Goal: Task Accomplishment & Management: Use online tool/utility

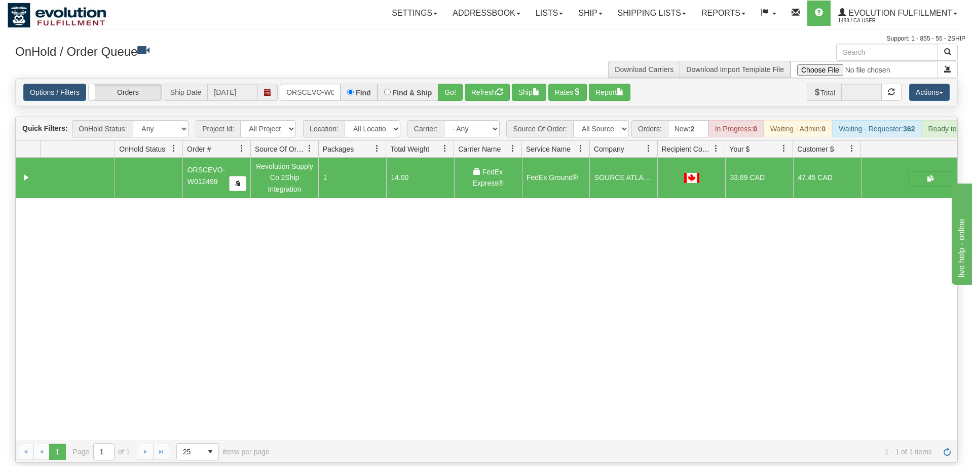
scroll to position [0, 21]
click at [304, 84] on input "ORSCEVO-W012499" at bounding box center [310, 92] width 61 height 17
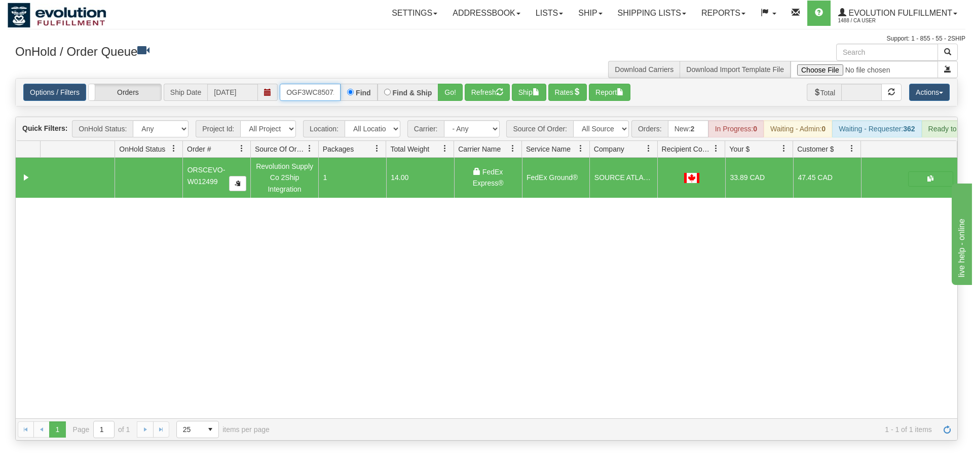
scroll to position [0, 10]
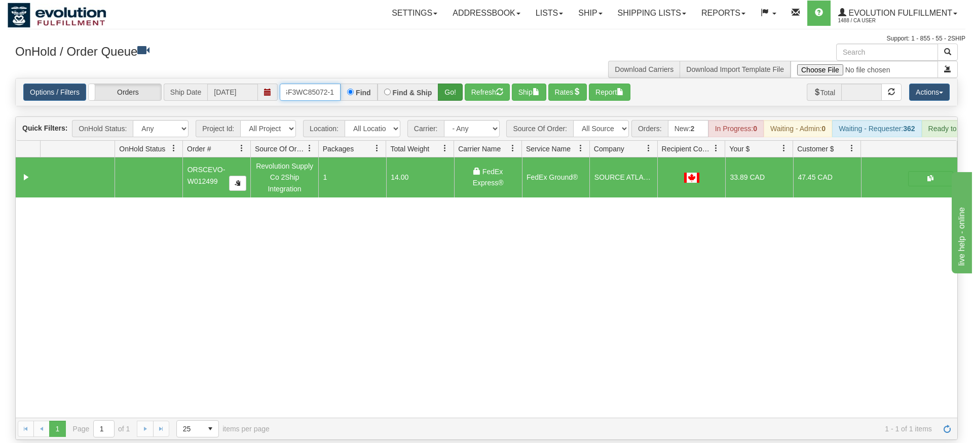
type input "OGF3WC85072-1"
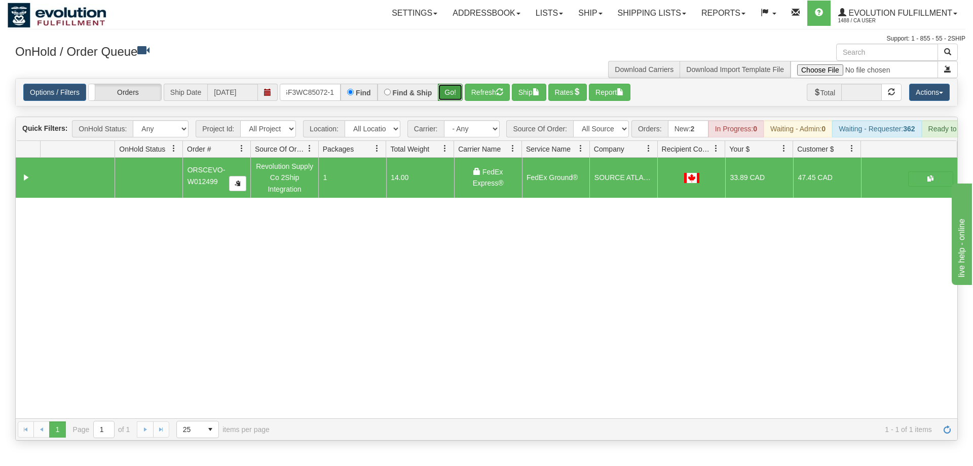
click at [452, 95] on div "Is equal to Is not equal to Contains Does not contains CAD USD EUR ZAR [PERSON_…" at bounding box center [487, 259] width 958 height 362
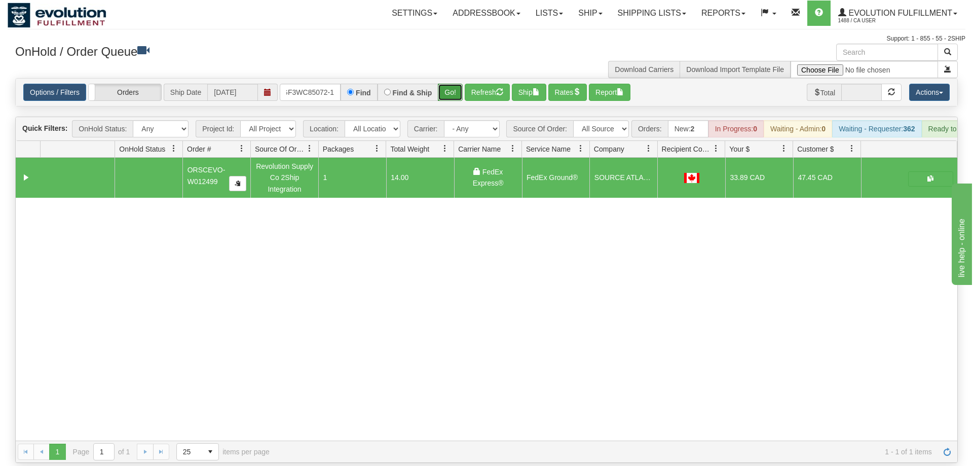
click at [450, 84] on button "Go!" at bounding box center [450, 92] width 25 height 17
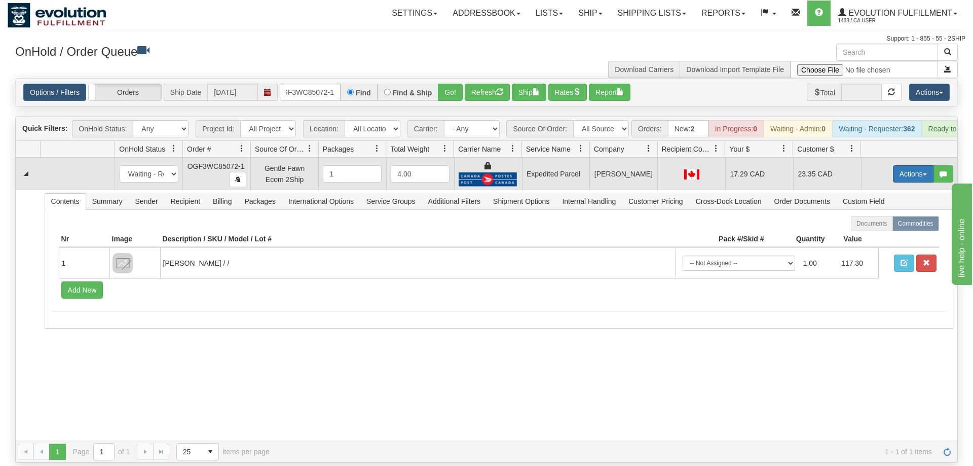
click at [912, 165] on button "Actions" at bounding box center [913, 173] width 41 height 17
click at [889, 226] on link "Ship" at bounding box center [892, 232] width 81 height 13
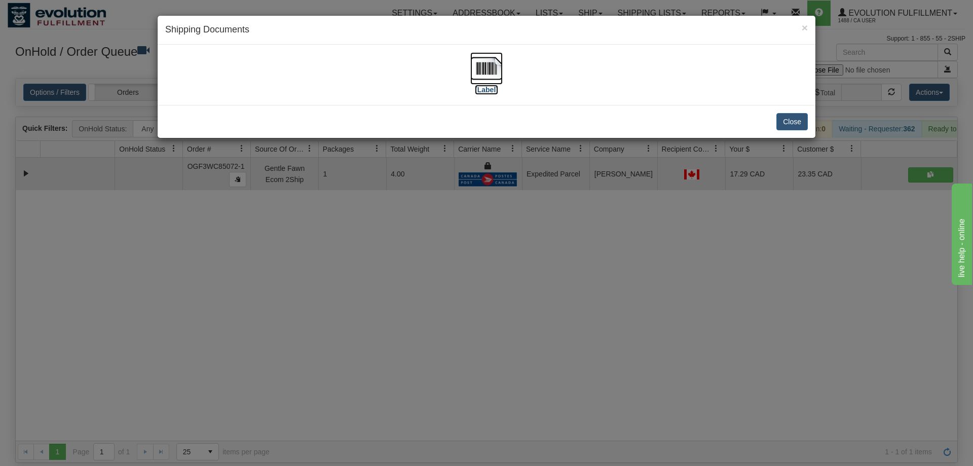
click at [476, 70] on img at bounding box center [486, 68] width 32 height 32
drag, startPoint x: 359, startPoint y: 243, endPoint x: 280, endPoint y: 114, distance: 150.8
click at [359, 240] on div "× Shipping Documents [Label] Close" at bounding box center [486, 233] width 973 height 466
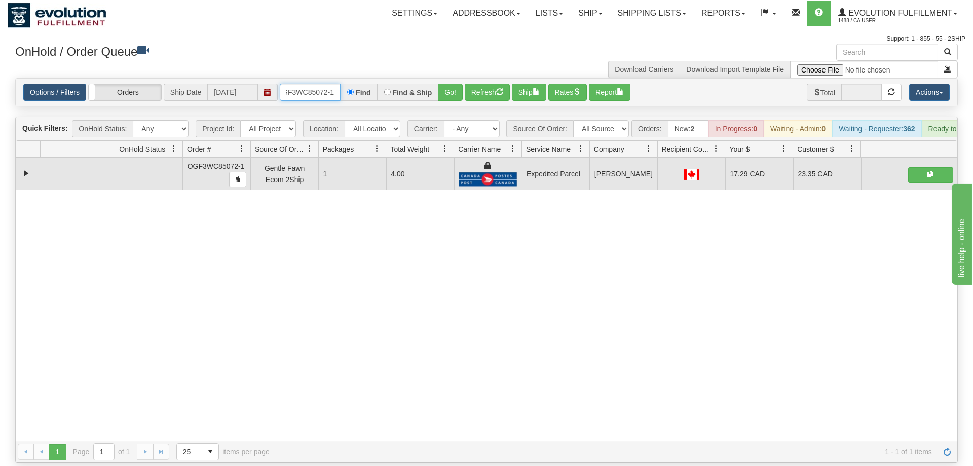
click at [288, 84] on input "OGF3WC85072-1" at bounding box center [310, 92] width 61 height 17
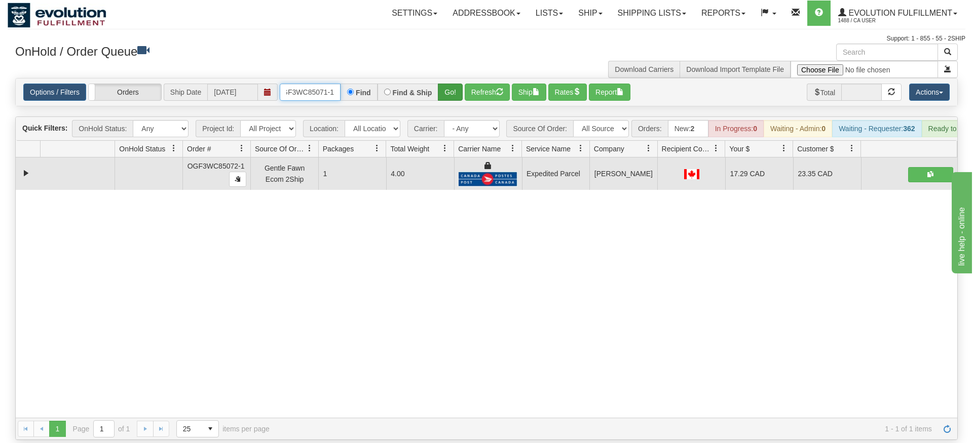
type input "OGF3WC85071-1"
click at [443, 92] on div "Is equal to Is not equal to Contains Does not contains CAD USD EUR ZAR [PERSON_…" at bounding box center [487, 259] width 958 height 362
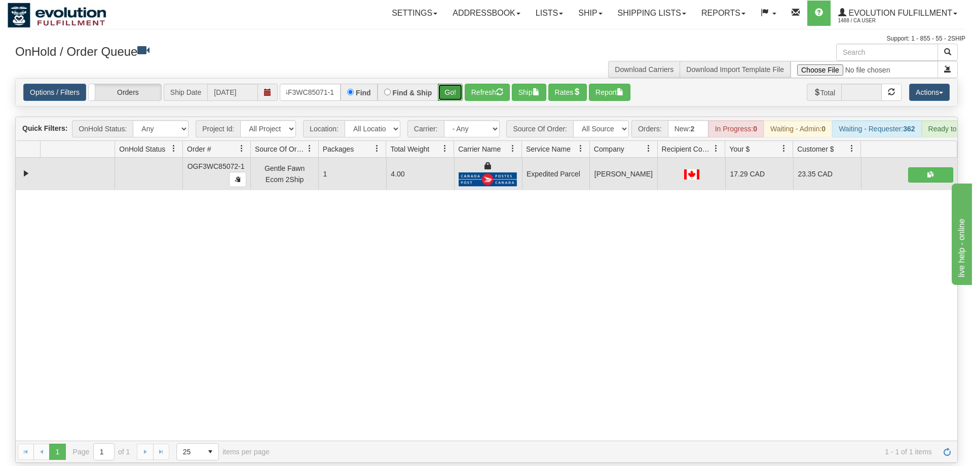
click at [448, 84] on button "Go!" at bounding box center [450, 92] width 25 height 17
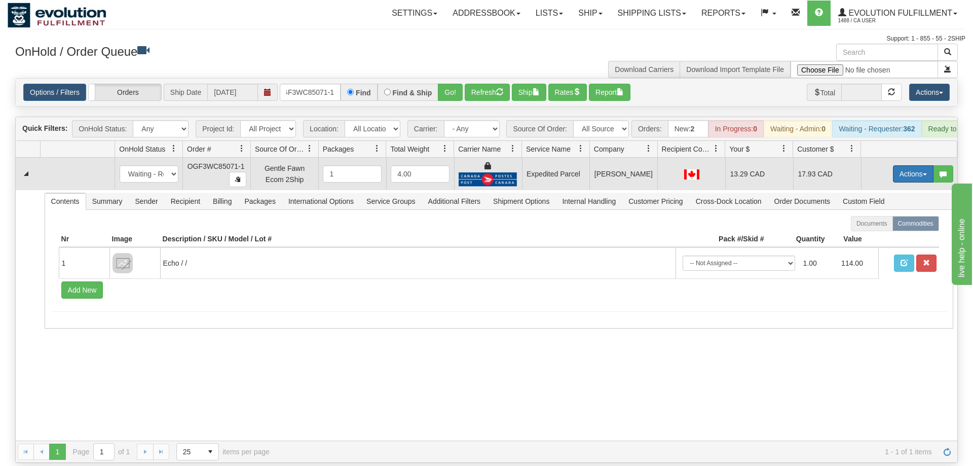
click at [910, 165] on button "Actions" at bounding box center [913, 173] width 41 height 17
click at [879, 229] on span "Ship" at bounding box center [872, 233] width 21 height 8
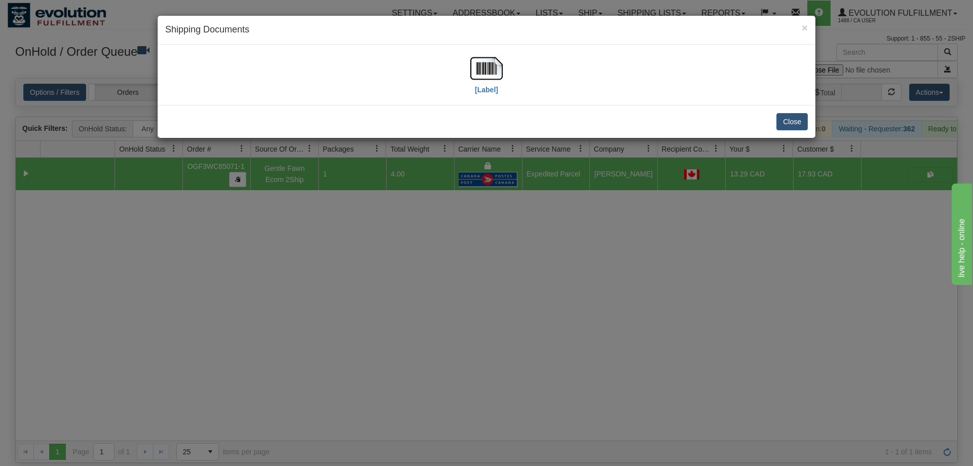
click at [472, 51] on div "[Label]" at bounding box center [487, 75] width 658 height 60
click at [477, 66] on img at bounding box center [486, 68] width 32 height 32
drag, startPoint x: 431, startPoint y: 191, endPoint x: 373, endPoint y: 90, distance: 116.7
click at [431, 185] on div "× Shipping Documents [Label] Close" at bounding box center [486, 233] width 973 height 466
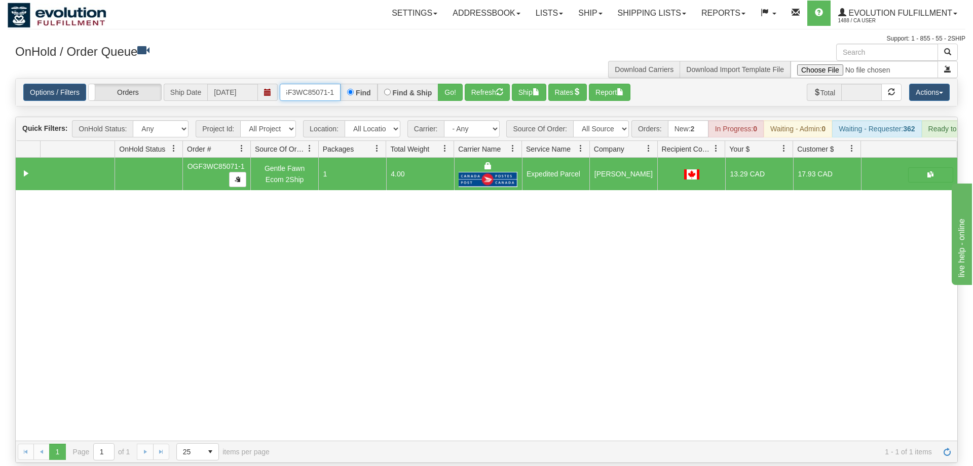
click at [316, 84] on input "OGF3WC85071-1" at bounding box center [310, 92] width 61 height 17
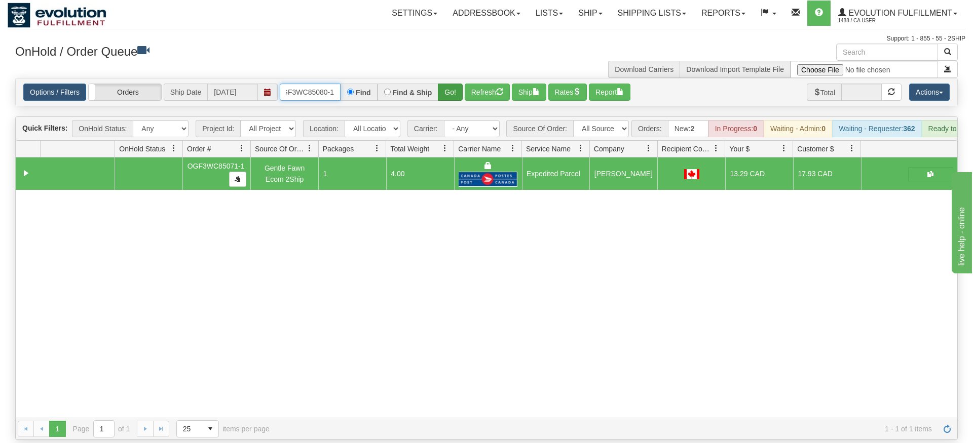
type input "OGF3WC85080-1"
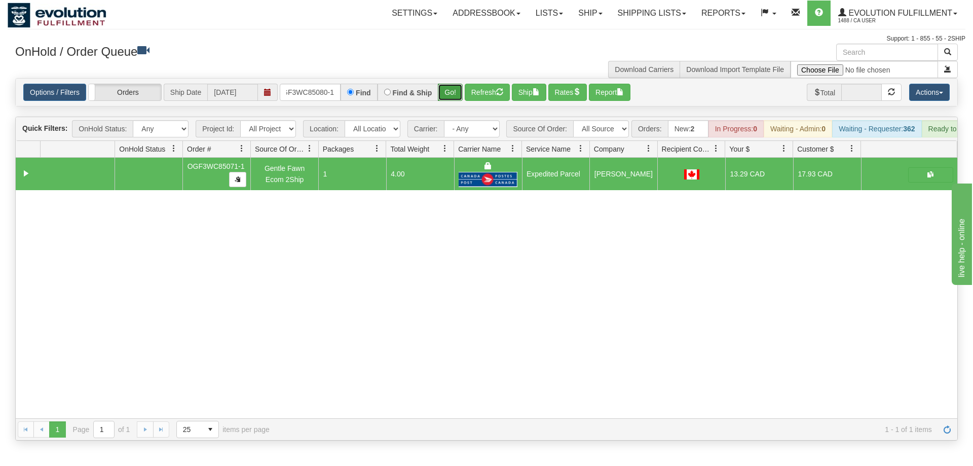
click at [457, 97] on div "Is equal to Is not equal to Contains Does not contains CAD USD EUR ZAR [PERSON_…" at bounding box center [487, 259] width 958 height 362
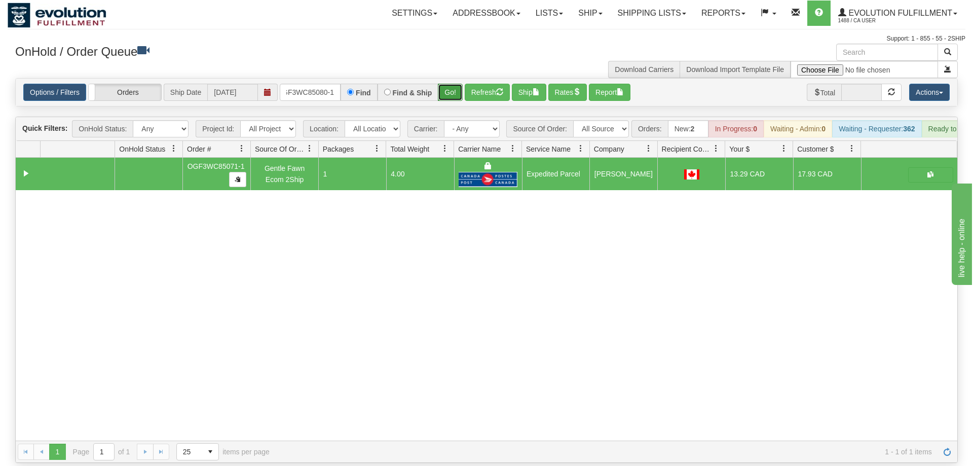
click at [454, 84] on button "Go!" at bounding box center [450, 92] width 25 height 17
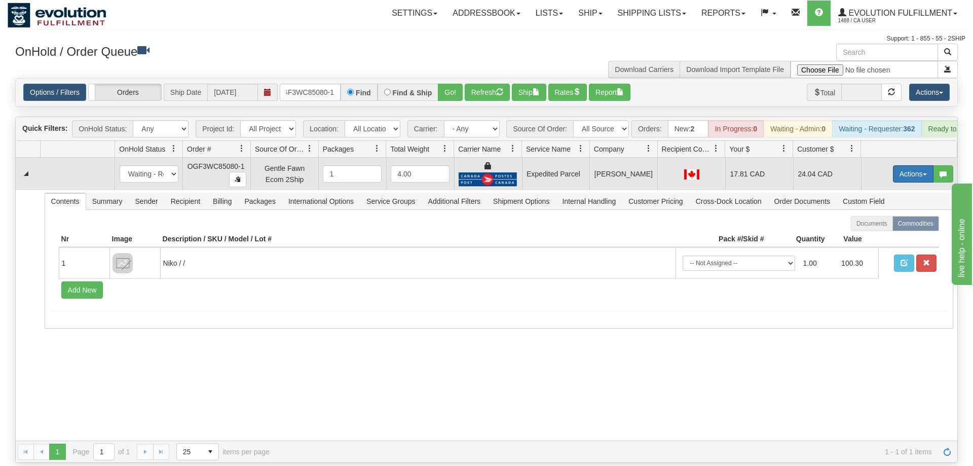
click at [928, 165] on button "Actions" at bounding box center [913, 173] width 41 height 17
click at [902, 226] on link "Ship" at bounding box center [892, 232] width 81 height 13
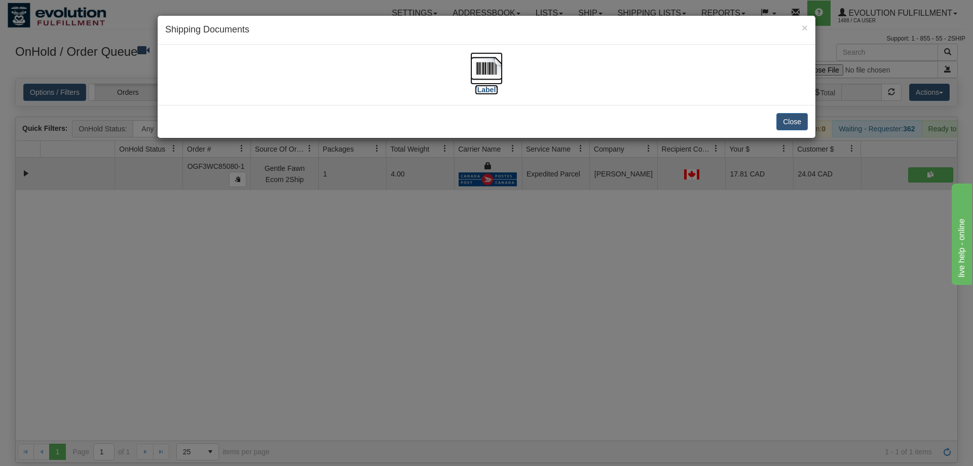
click at [497, 85] on label "[Label]" at bounding box center [486, 90] width 23 height 10
drag, startPoint x: 455, startPoint y: 419, endPoint x: 330, endPoint y: 185, distance: 265.2
click at [454, 419] on div "× Shipping Documents [Label] Close" at bounding box center [486, 233] width 973 height 466
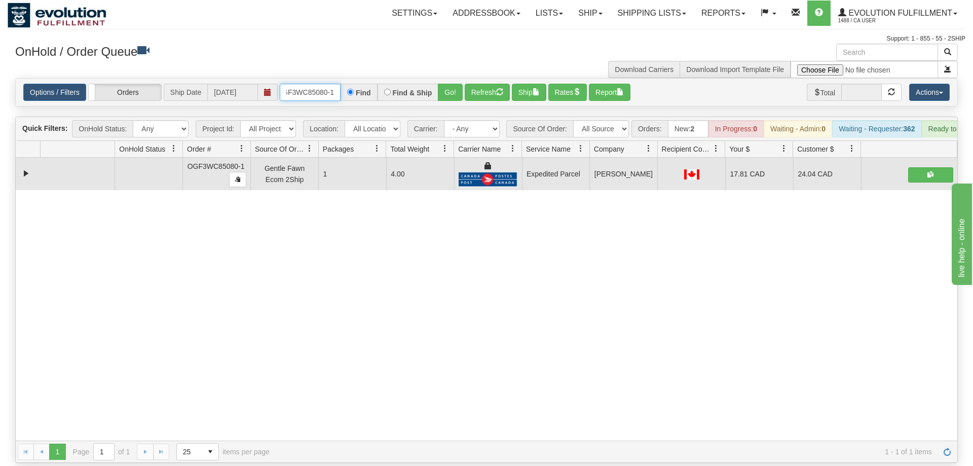
click at [299, 84] on input "OGF3WC85080-1" at bounding box center [310, 92] width 61 height 17
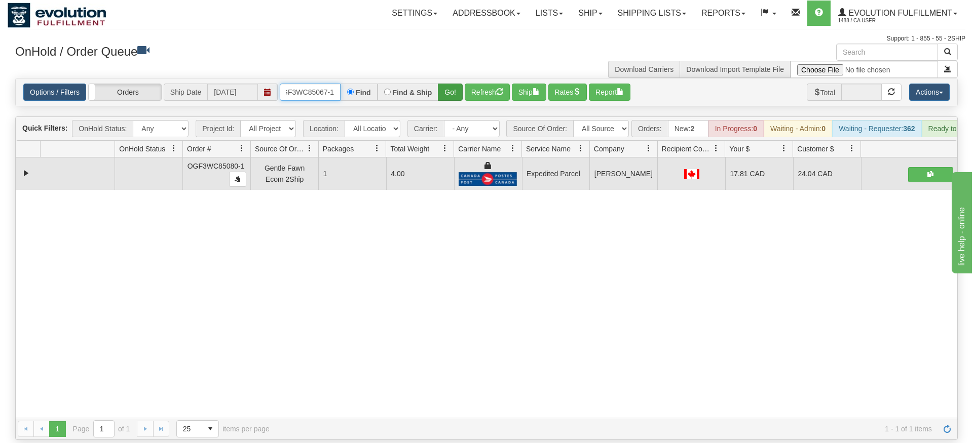
type input "OGF3WC85067-1"
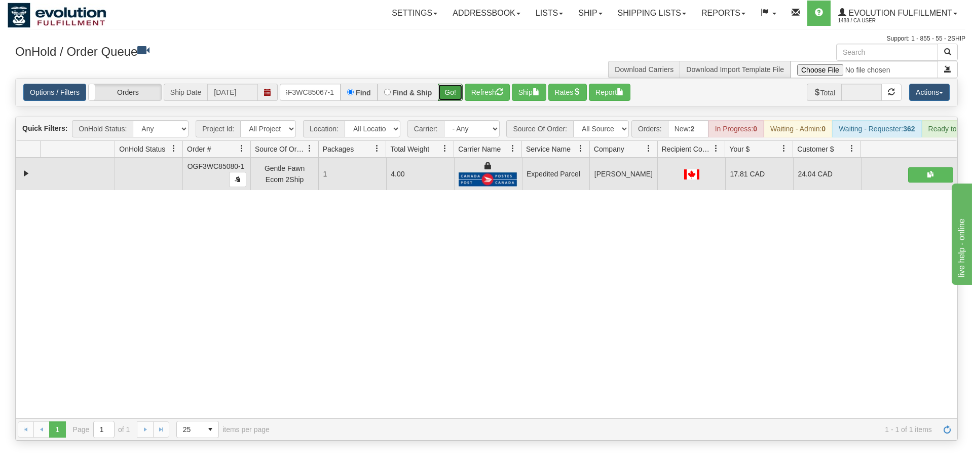
drag, startPoint x: 450, startPoint y: 76, endPoint x: 450, endPoint y: 89, distance: 13.7
click at [450, 95] on div "Is equal to Is not equal to Contains Does not contains CAD USD EUR ZAR [PERSON_…" at bounding box center [487, 259] width 958 height 362
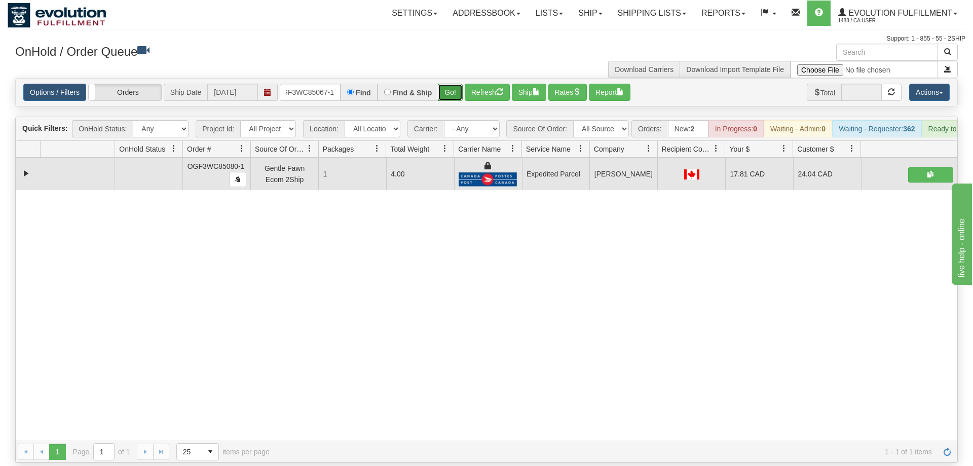
click at [450, 84] on button "Go!" at bounding box center [450, 92] width 25 height 17
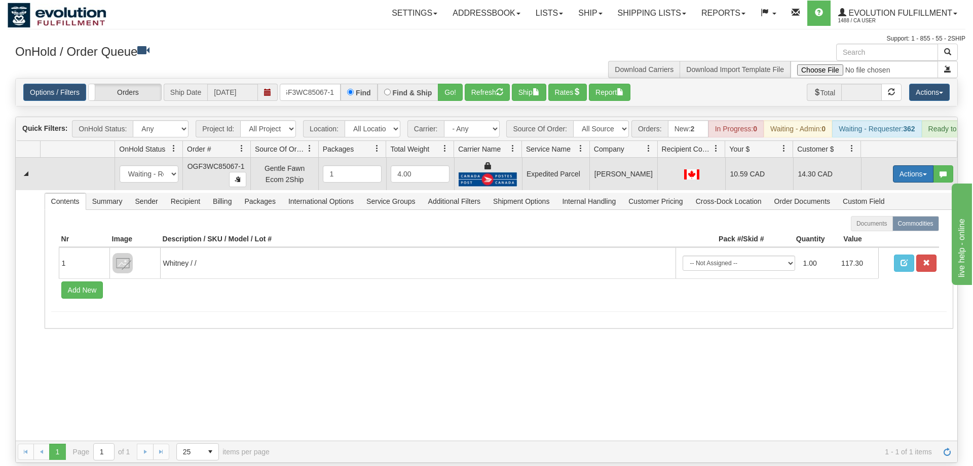
click at [901, 165] on button "Actions" at bounding box center [913, 173] width 41 height 17
click at [890, 226] on link "Ship" at bounding box center [892, 232] width 81 height 13
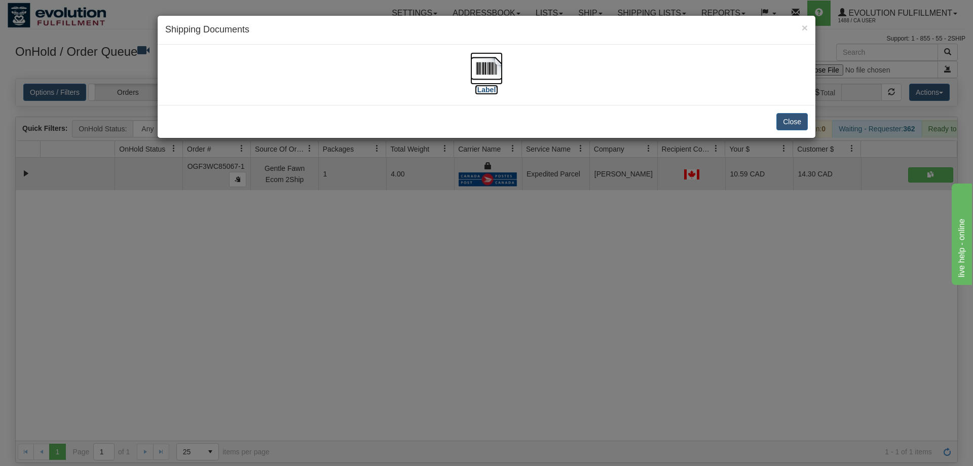
click at [491, 82] on img at bounding box center [486, 68] width 32 height 32
click at [433, 174] on div "× Shipping Documents [Label] Close" at bounding box center [486, 233] width 973 height 466
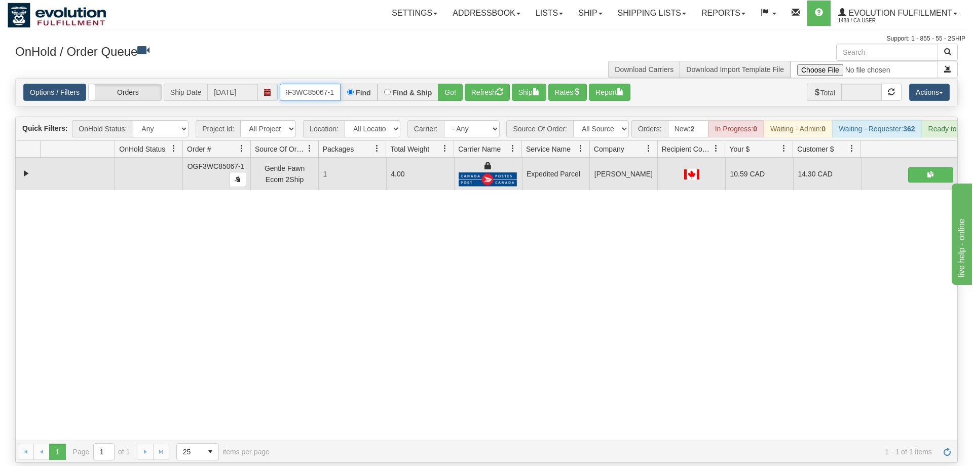
click at [310, 84] on input "OGF3WC85067-1" at bounding box center [310, 92] width 61 height 17
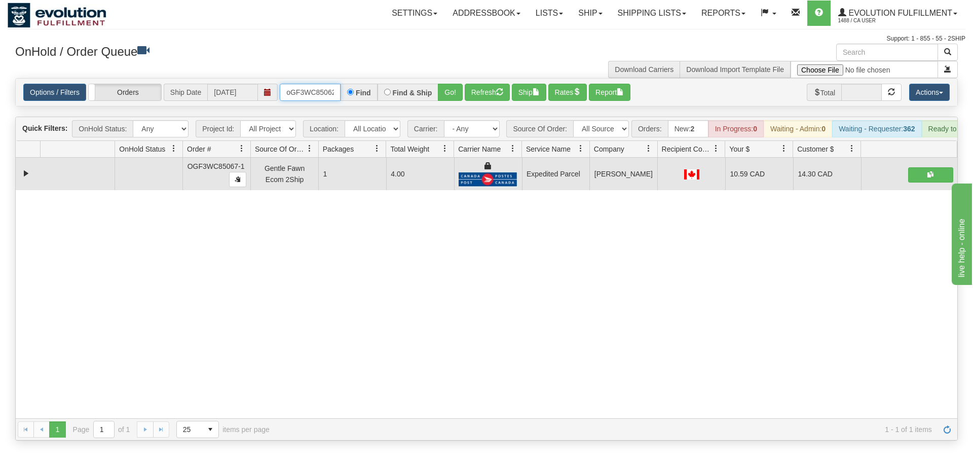
scroll to position [0, 8]
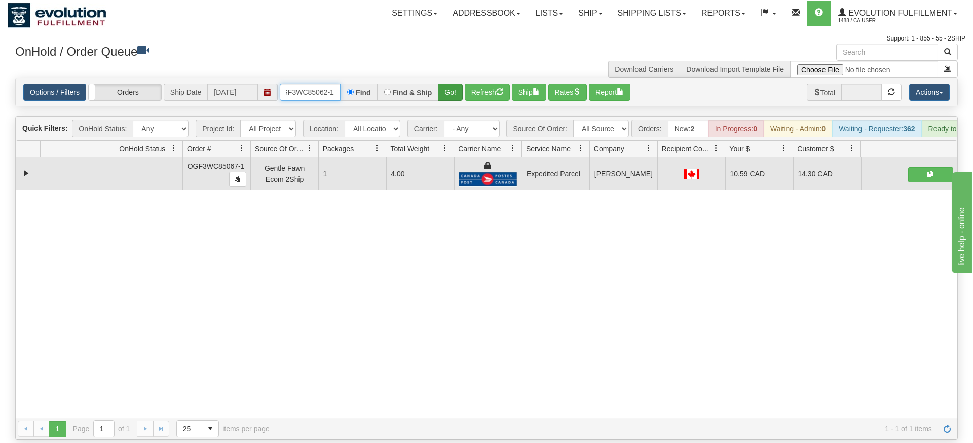
type input "oGF3WC85062-1"
click at [456, 104] on div "Is equal to Is not equal to Contains Does not contains CAD USD EUR ZAR [PERSON_…" at bounding box center [487, 259] width 958 height 362
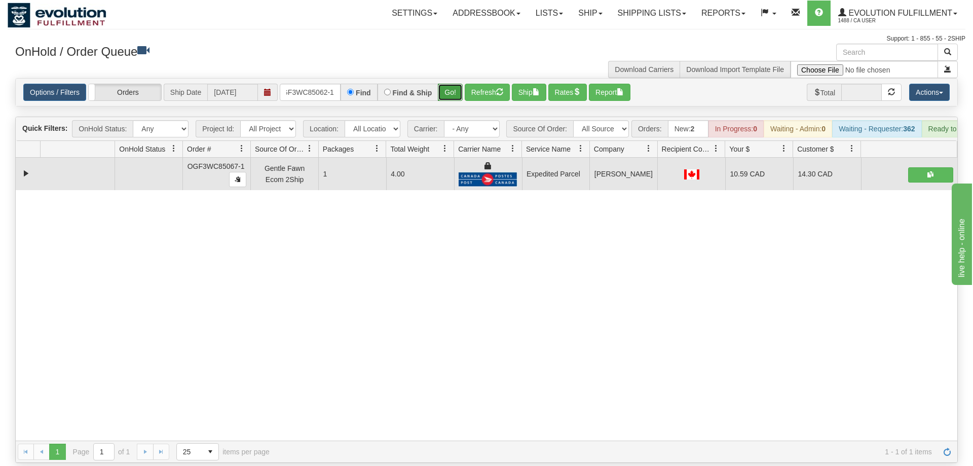
click at [459, 84] on button "Go!" at bounding box center [450, 92] width 25 height 17
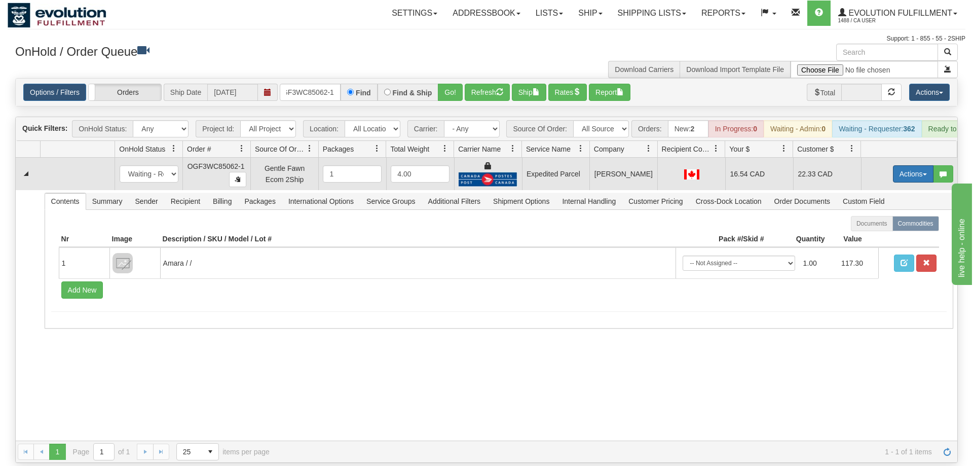
click at [902, 165] on button "Actions" at bounding box center [913, 173] width 41 height 17
click at [869, 229] on span "Ship" at bounding box center [872, 233] width 21 height 8
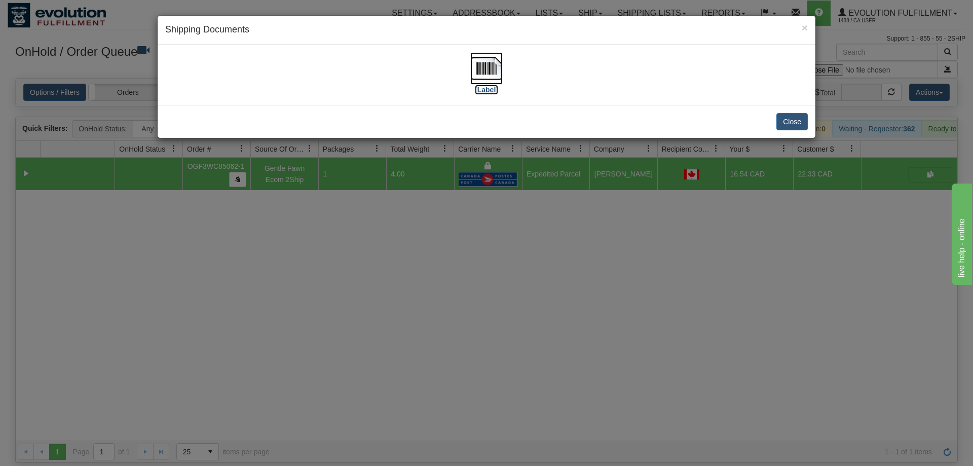
click at [488, 64] on img at bounding box center [486, 68] width 32 height 32
click at [422, 165] on div "× Shipping Documents [Label] Close" at bounding box center [486, 233] width 973 height 466
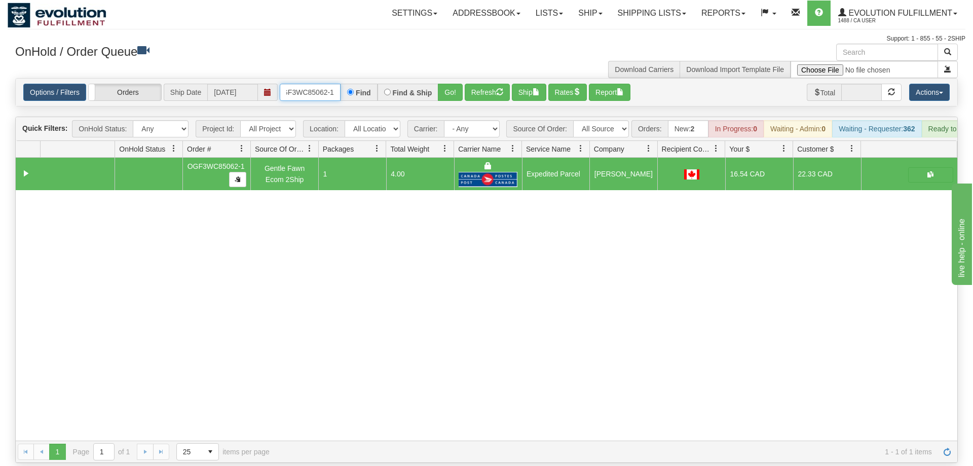
click at [292, 84] on input "oGF3WC85062-1" at bounding box center [310, 92] width 61 height 17
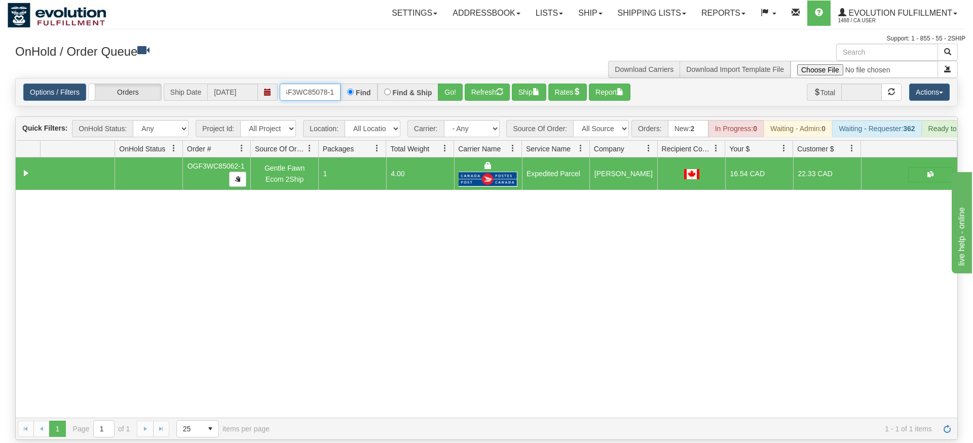
type input "OGF3WC85078-1"
click at [459, 88] on div "Options / Filters Group Shipments Orders Ship Date [DATE] OGF3WC85078-1 Find Fi…" at bounding box center [487, 92] width 942 height 27
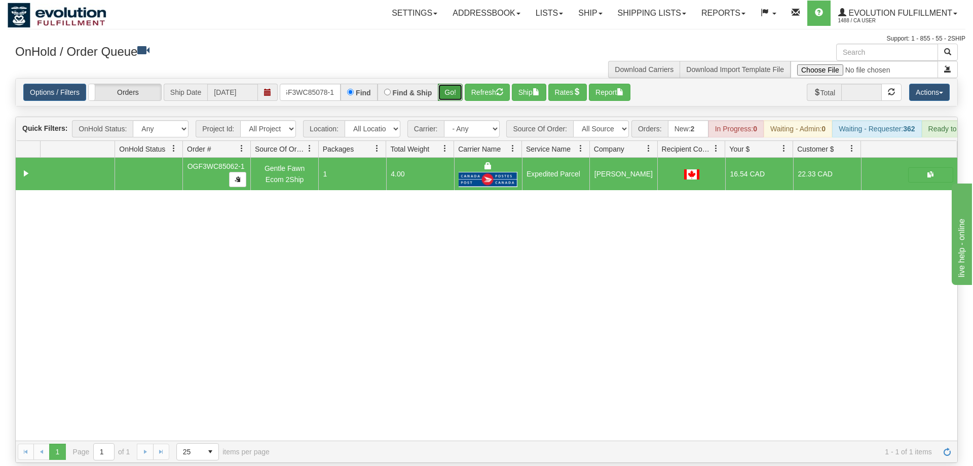
click at [452, 84] on button "Go!" at bounding box center [450, 92] width 25 height 17
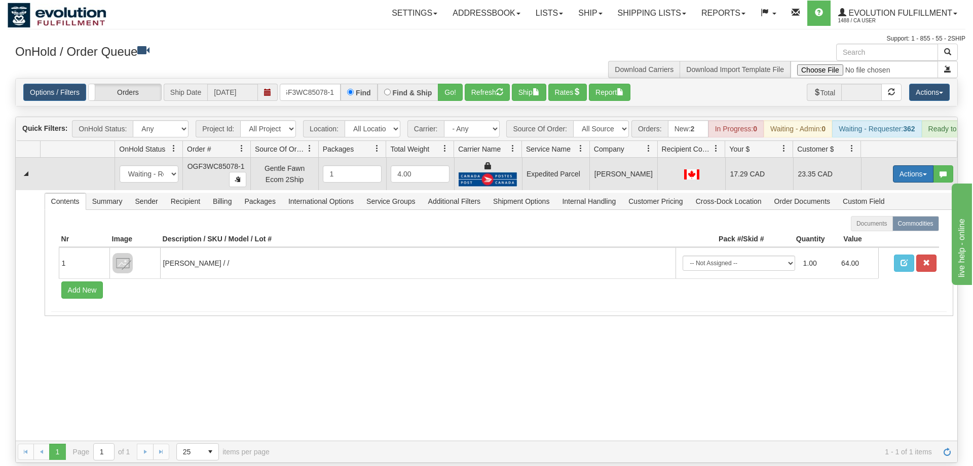
click at [896, 165] on button "Actions" at bounding box center [913, 173] width 41 height 17
click at [879, 229] on span "Ship" at bounding box center [872, 233] width 21 height 8
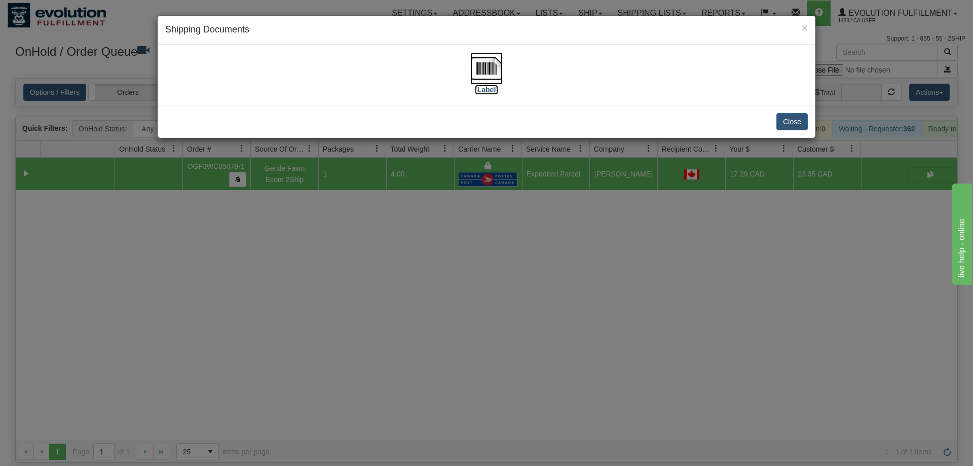
click at [502, 65] on img at bounding box center [486, 68] width 32 height 32
click at [304, 280] on div "× Shipping Documents [Label] Close" at bounding box center [486, 233] width 973 height 466
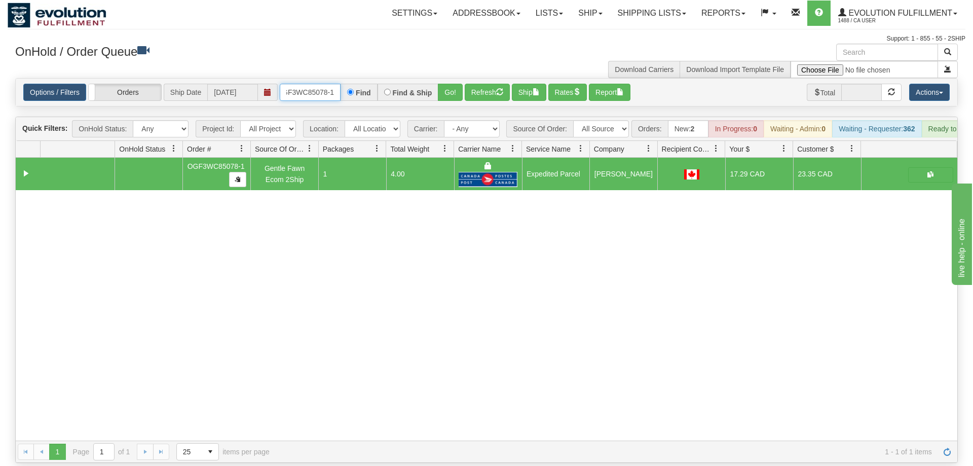
click at [315, 84] on input "OGF3WC85078-1" at bounding box center [310, 92] width 61 height 17
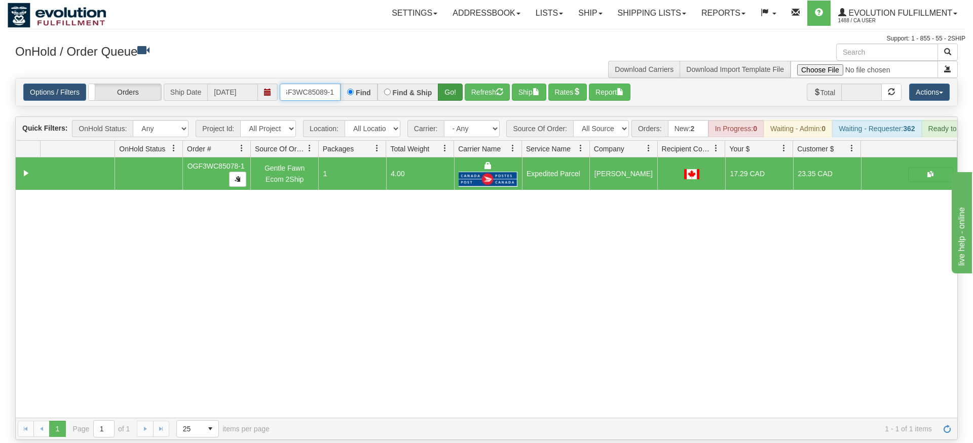
type input "OGF3WC85089-1"
click at [449, 104] on div "Is equal to Is not equal to Contains Does not contains CAD USD EUR ZAR [PERSON_…" at bounding box center [487, 259] width 958 height 362
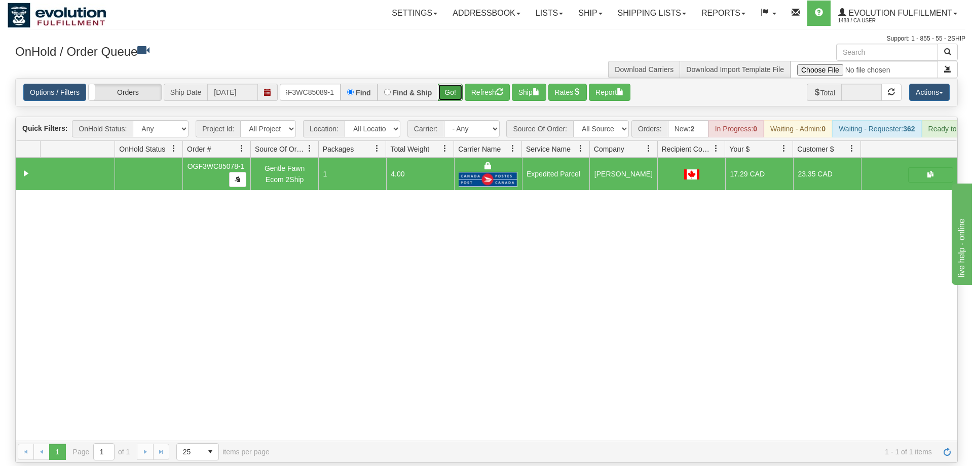
click at [448, 84] on button "Go!" at bounding box center [450, 92] width 25 height 17
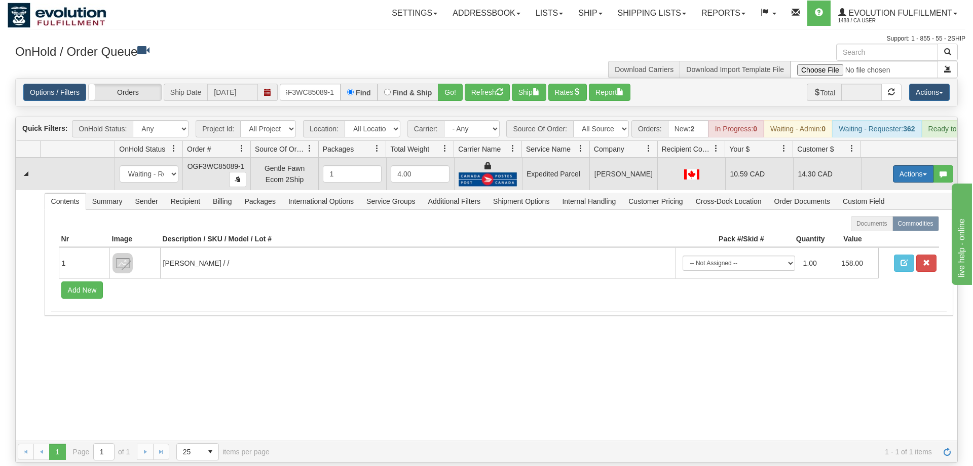
click at [901, 165] on button "Actions" at bounding box center [913, 173] width 41 height 17
click at [879, 229] on span "Ship" at bounding box center [872, 233] width 21 height 8
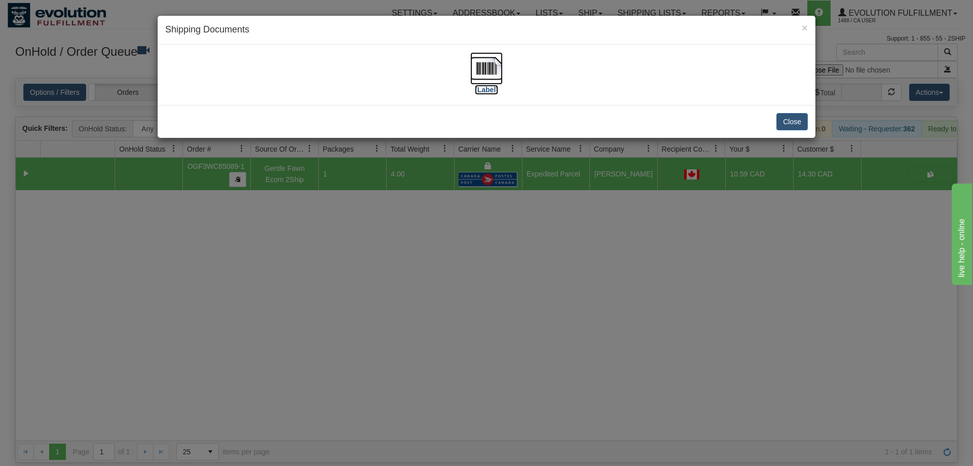
click at [495, 75] on img at bounding box center [486, 68] width 32 height 32
click at [435, 248] on div "× Shipping Documents [Label] Close" at bounding box center [486, 233] width 973 height 466
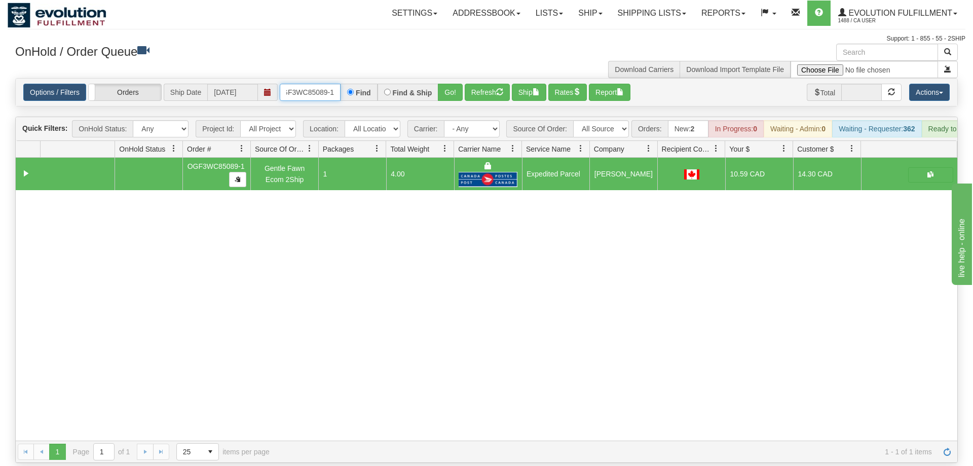
click at [294, 85] on input "OGF3WC85089-1" at bounding box center [310, 92] width 61 height 17
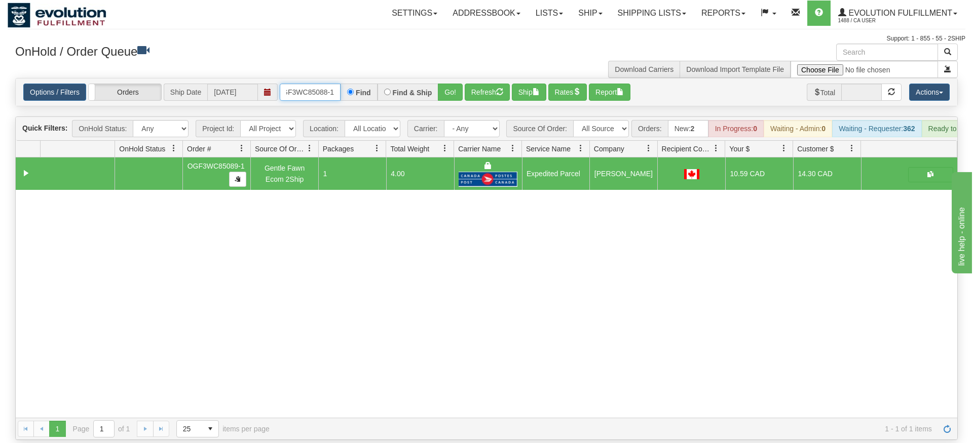
type input "OGF3WC85088-1"
click at [440, 109] on div "Is equal to Is not equal to Contains Does not contains CAD USD EUR ZAR [PERSON_…" at bounding box center [487, 259] width 958 height 362
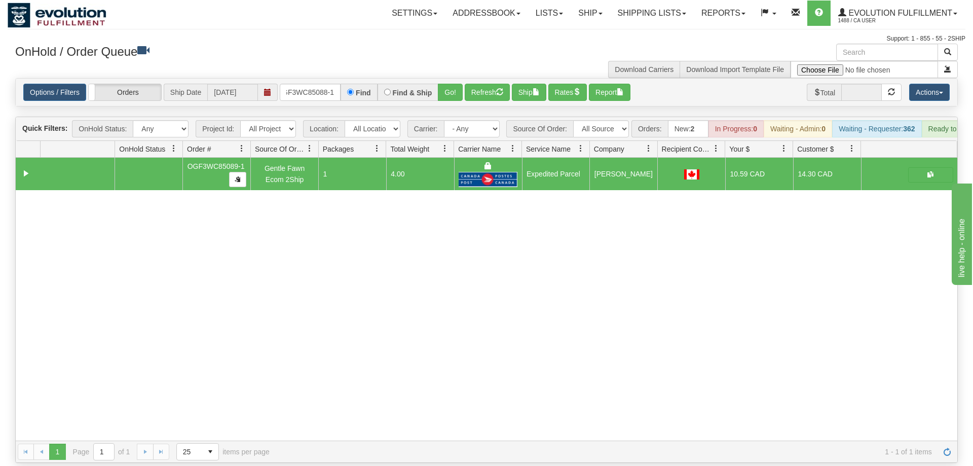
click at [447, 89] on div "Options / Filters Group Shipments Orders Ship Date [DATE] OGF3WC85088-1 Find Fi…" at bounding box center [487, 92] width 942 height 27
click at [448, 87] on div "Options / Filters Group Shipments Orders Ship Date [DATE] OGF3WC85088-1 Find Fi…" at bounding box center [487, 92] width 942 height 27
click at [450, 84] on button "Go!" at bounding box center [450, 92] width 25 height 17
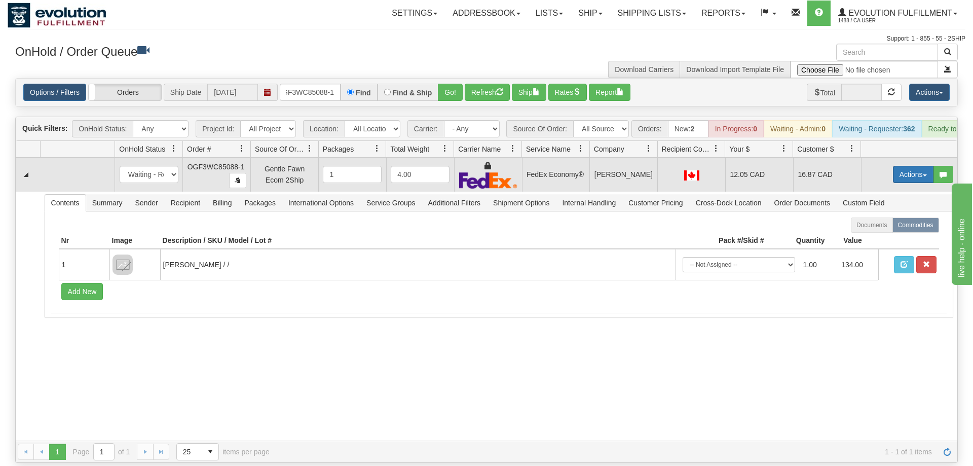
click at [895, 166] on button "Actions" at bounding box center [913, 174] width 41 height 17
click at [883, 227] on link "Ship" at bounding box center [892, 233] width 81 height 13
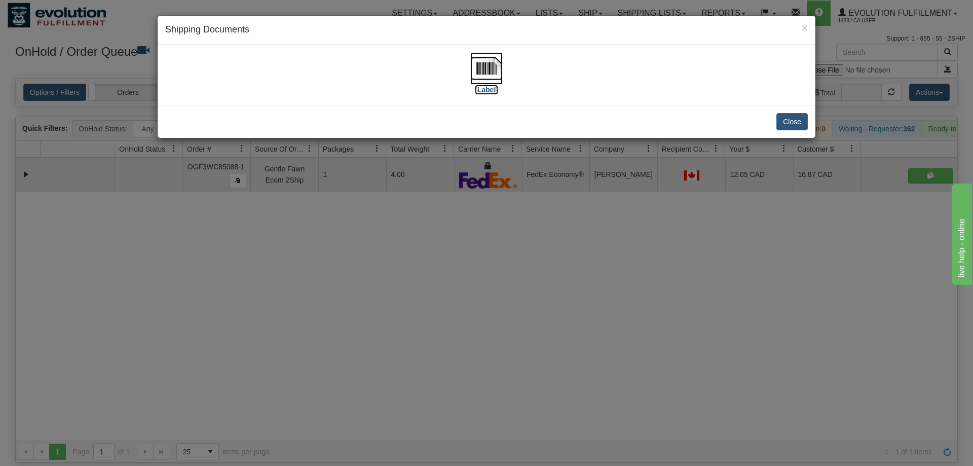
click at [495, 65] on img at bounding box center [486, 68] width 32 height 32
click at [420, 280] on div "× Shipping Documents [Label] Close" at bounding box center [486, 233] width 973 height 466
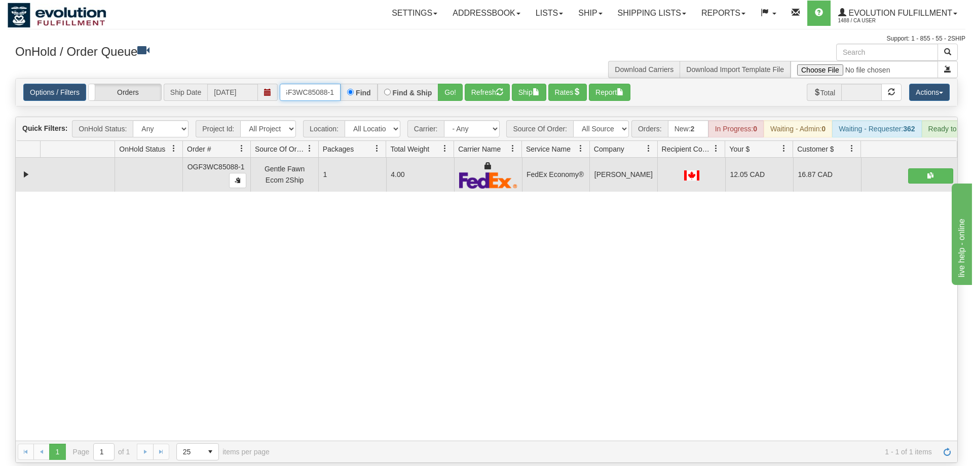
click at [316, 84] on input "OGF3WC85088-1" at bounding box center [310, 92] width 61 height 17
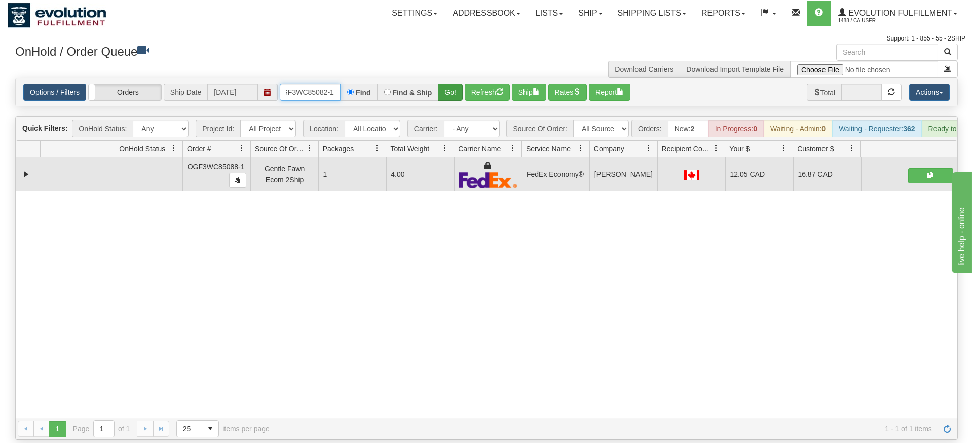
type input "oGF3WC85082-1"
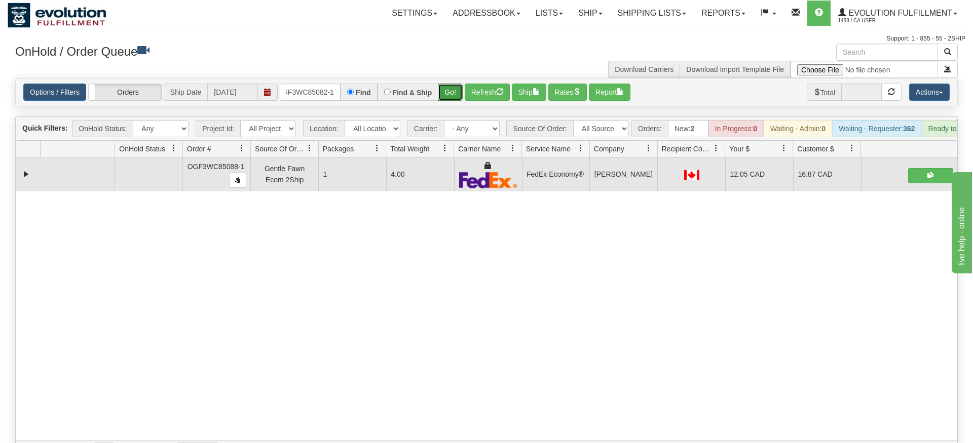
click at [443, 103] on div "Is equal to Is not equal to Contains Does not contains CAD USD EUR ZAR [PERSON_…" at bounding box center [487, 270] width 958 height 385
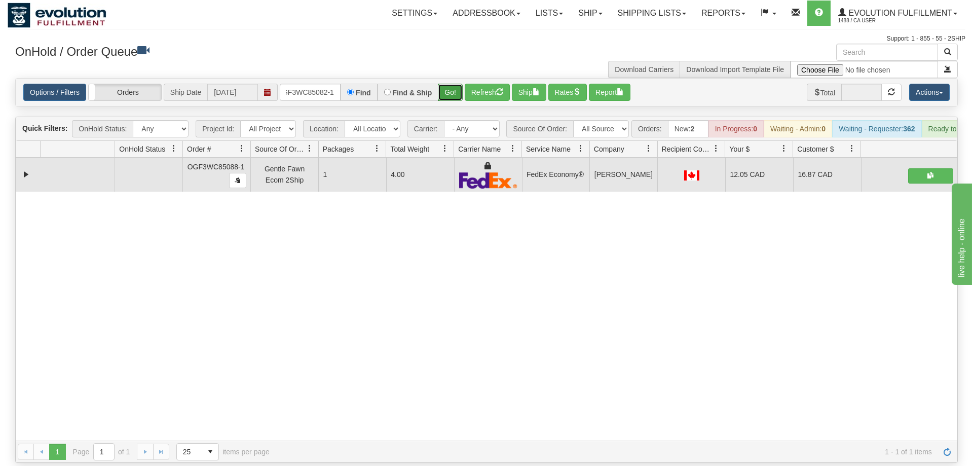
click at [448, 84] on button "Go!" at bounding box center [450, 92] width 25 height 17
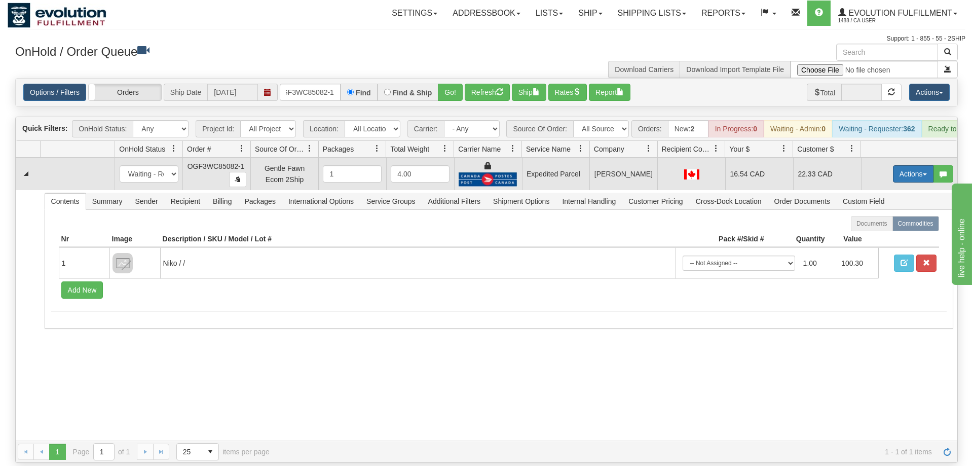
click at [919, 165] on button "Actions" at bounding box center [913, 173] width 41 height 17
click at [878, 229] on span "Ship" at bounding box center [872, 233] width 21 height 8
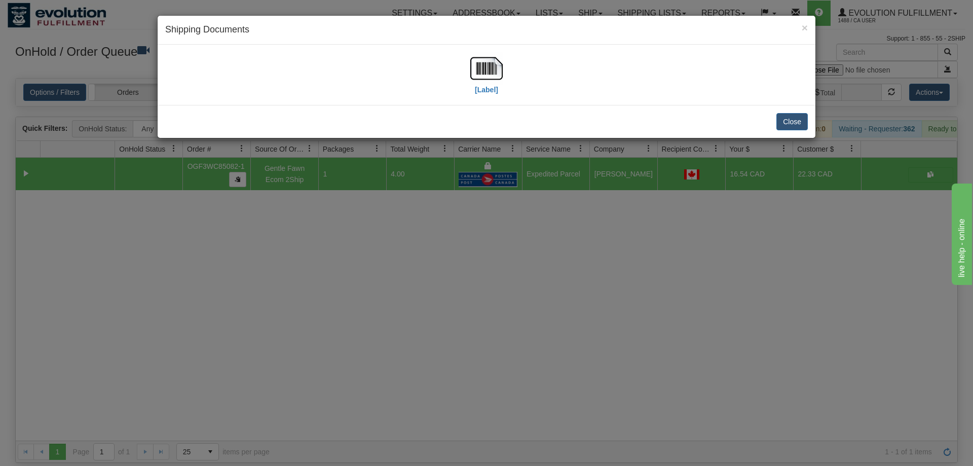
click at [469, 73] on div "[Label]" at bounding box center [486, 74] width 643 height 45
click at [478, 73] on img at bounding box center [486, 68] width 32 height 32
click at [406, 417] on div "× Shipping Documents [Label] Close" at bounding box center [486, 233] width 973 height 466
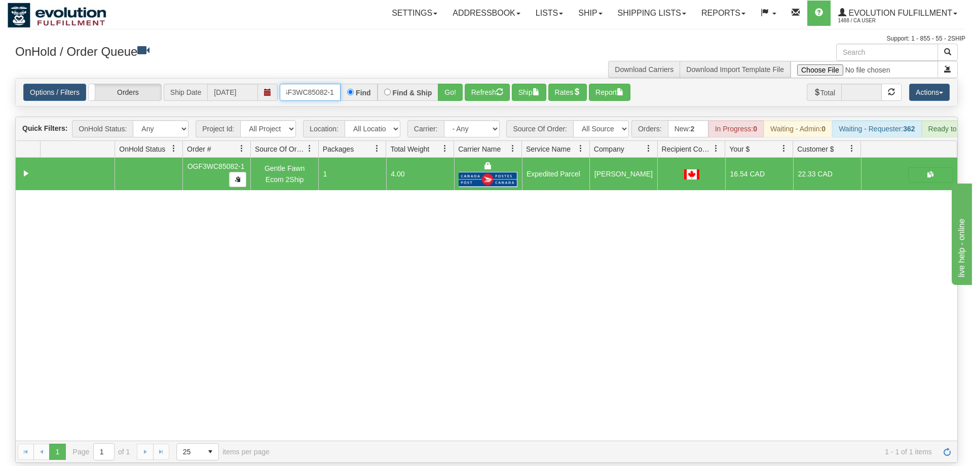
click at [323, 84] on input "oGF3WC85082-1" at bounding box center [310, 92] width 61 height 17
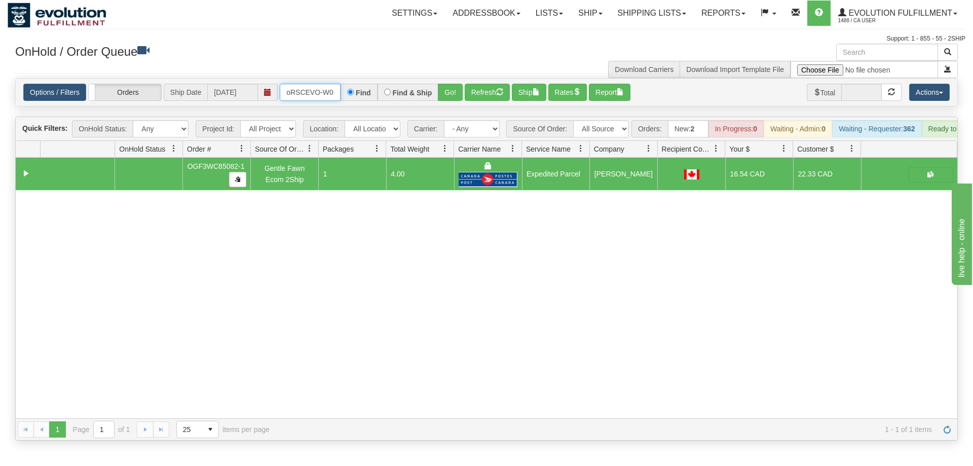
scroll to position [0, 19]
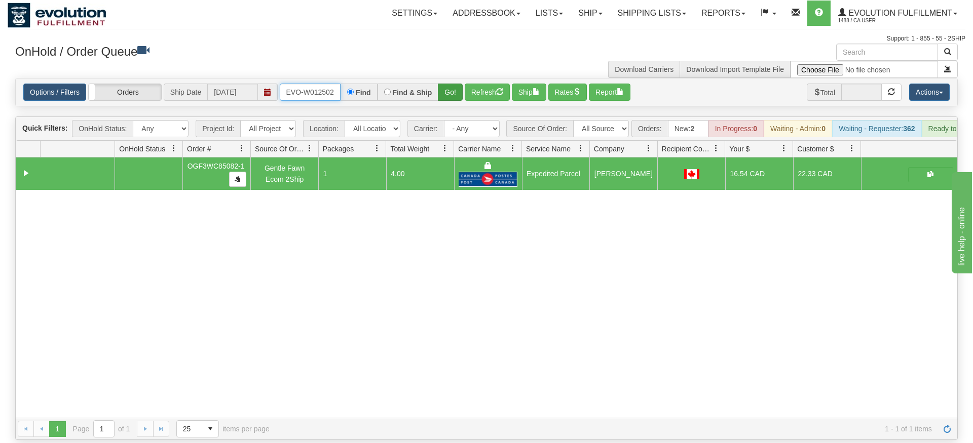
type input "oRSCEVO-W012502"
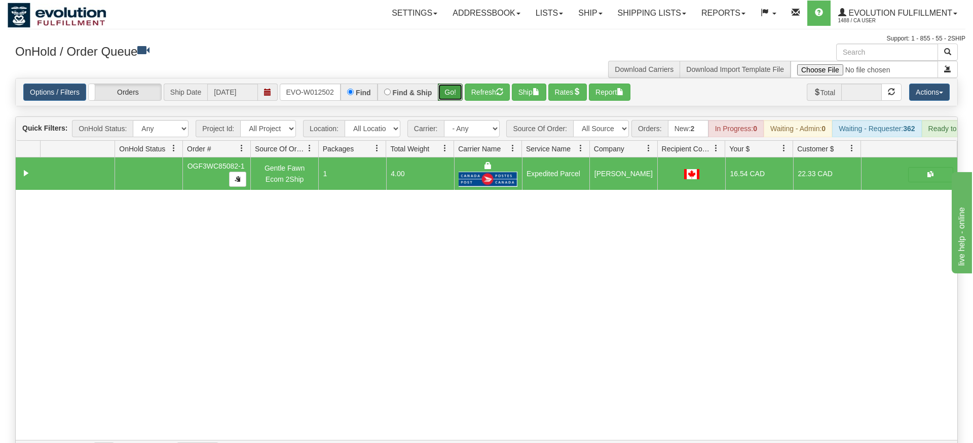
drag, startPoint x: 452, startPoint y: 83, endPoint x: 452, endPoint y: 104, distance: 21.3
click at [452, 104] on div "Is equal to Is not equal to Contains Does not contains CAD USD EUR ZAR [PERSON_…" at bounding box center [487, 270] width 958 height 385
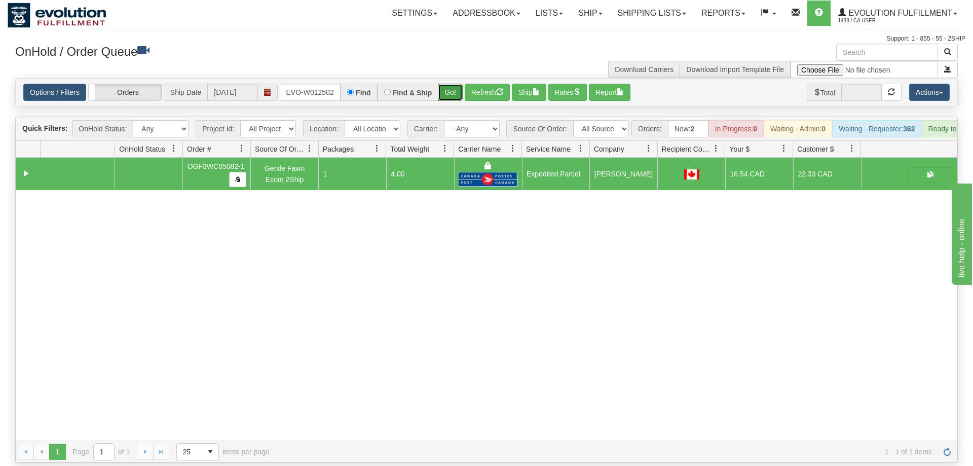
click at [452, 84] on button "Go!" at bounding box center [450, 92] width 25 height 17
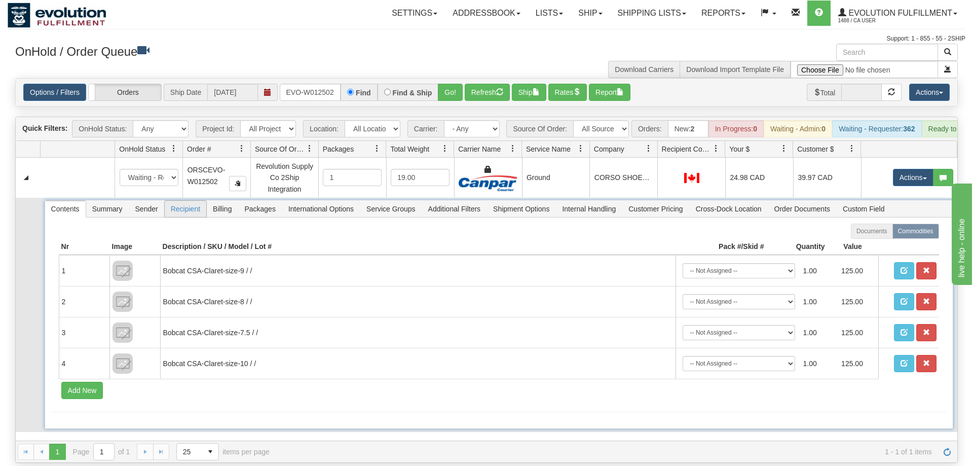
click at [186, 201] on span "Recipient" at bounding box center [186, 209] width 42 height 16
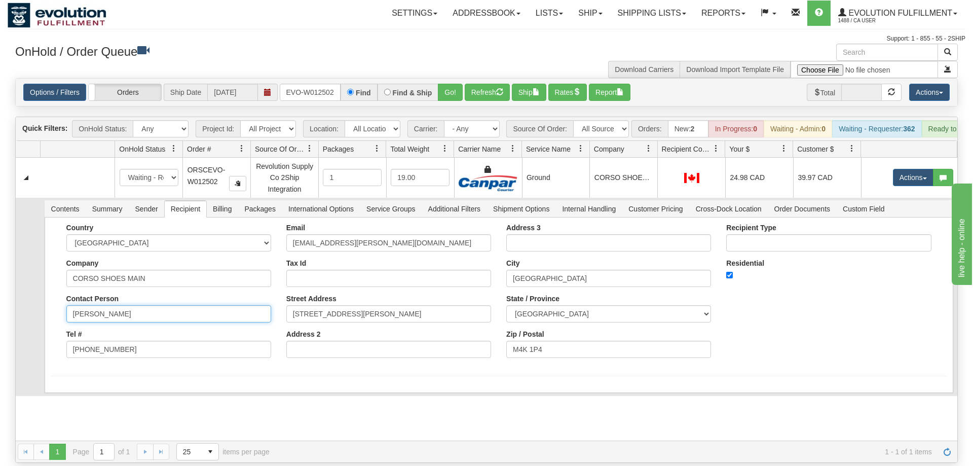
click at [160, 305] on input "[PERSON_NAME]" at bounding box center [168, 313] width 205 height 17
click at [155, 270] on input "CORSO SHOES MAIN" at bounding box center [168, 278] width 205 height 17
drag, startPoint x: 380, startPoint y: 305, endPoint x: 114, endPoint y: 309, distance: 266.1
click at [286, 309] on input "[STREET_ADDRESS][PERSON_NAME]" at bounding box center [388, 313] width 205 height 17
type input "[STREET_ADDRESS]"
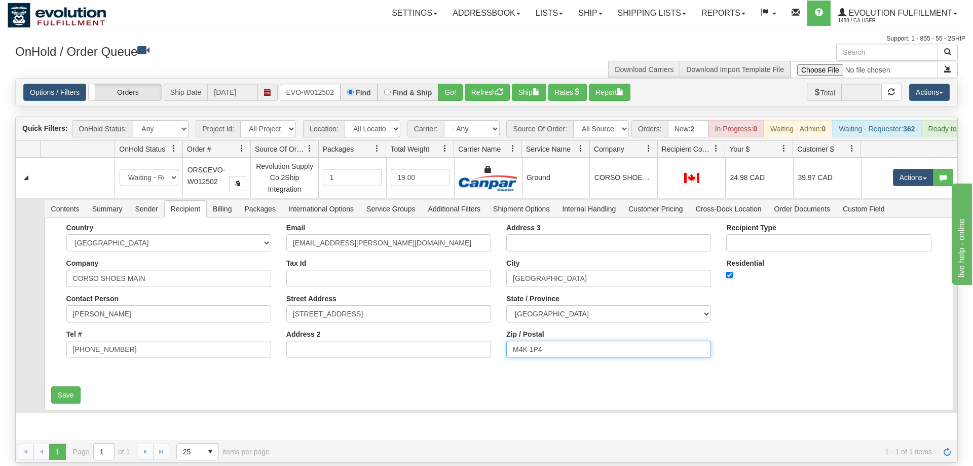
drag, startPoint x: 560, startPoint y: 342, endPoint x: 443, endPoint y: 347, distance: 116.7
click at [506, 347] on input "M4K 1P4" at bounding box center [608, 349] width 205 height 17
type input "m"
type input "M4L1H6"
click at [69, 386] on button "Save" at bounding box center [65, 394] width 29 height 17
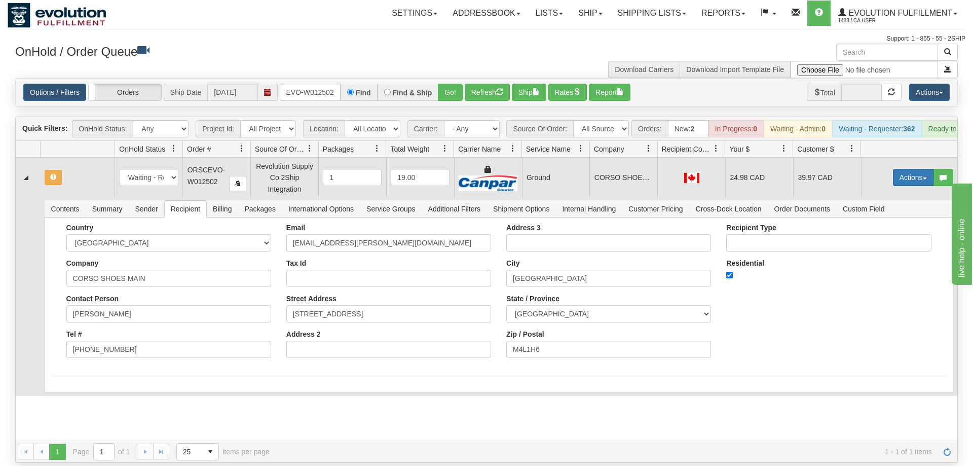
click at [912, 169] on button "Actions" at bounding box center [913, 177] width 41 height 17
click at [876, 206] on span "Refresh Rates" at bounding box center [888, 210] width 52 height 8
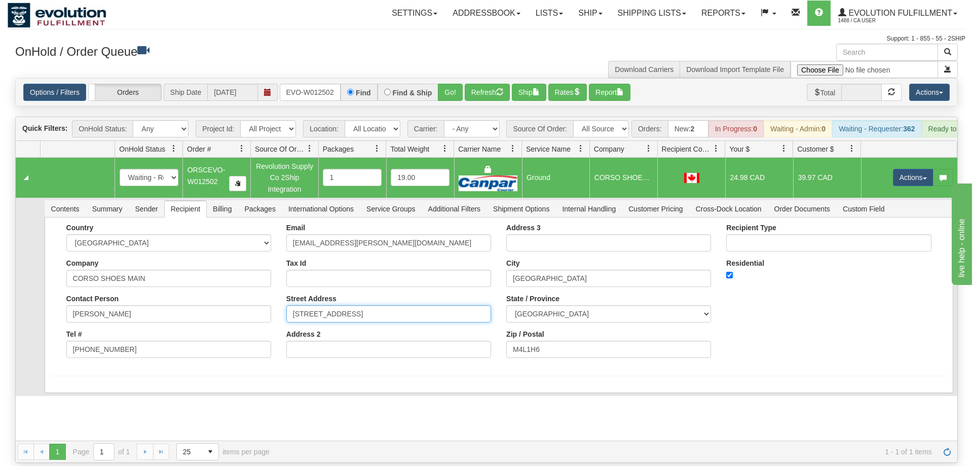
drag, startPoint x: 305, startPoint y: 302, endPoint x: 295, endPoint y: 305, distance: 10.6
click at [295, 305] on input "[STREET_ADDRESS]" at bounding box center [388, 313] width 205 height 17
type input "1942 Queen ST.E"
click at [812, 333] on div "Country [GEOGRAPHIC_DATA] [GEOGRAPHIC_DATA] [GEOGRAPHIC_DATA] [GEOGRAPHIC_DATA]…" at bounding box center [498, 294] width 895 height 142
click at [67, 386] on button "Save" at bounding box center [65, 394] width 29 height 17
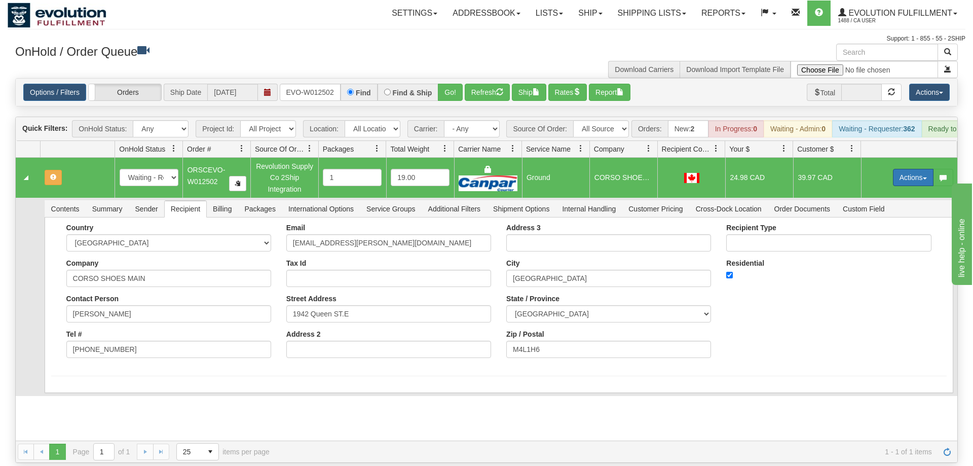
click at [899, 169] on button "Actions" at bounding box center [913, 177] width 41 height 17
click at [888, 206] on span "Refresh Rates" at bounding box center [888, 210] width 52 height 8
click at [803, 307] on div "Country [GEOGRAPHIC_DATA] [GEOGRAPHIC_DATA] [GEOGRAPHIC_DATA] [GEOGRAPHIC_DATA]…" at bounding box center [498, 294] width 895 height 142
click at [800, 308] on div "Country [GEOGRAPHIC_DATA] [GEOGRAPHIC_DATA] [GEOGRAPHIC_DATA] [GEOGRAPHIC_DATA]…" at bounding box center [498, 294] width 895 height 142
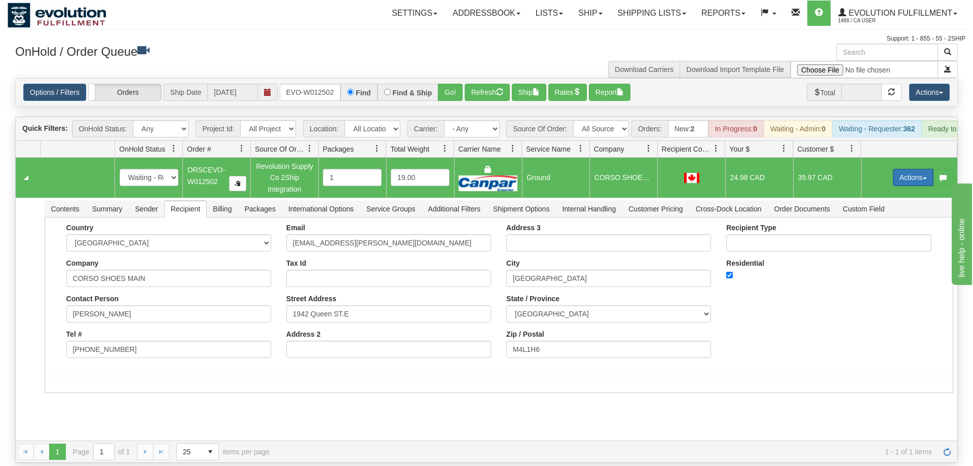
click at [910, 169] on button "Actions" at bounding box center [913, 177] width 41 height 17
click at [909, 169] on button "Actions" at bounding box center [913, 177] width 41 height 17
click at [899, 206] on span "Refresh Rates" at bounding box center [888, 210] width 52 height 8
click at [905, 169] on button "Actions" at bounding box center [913, 177] width 41 height 17
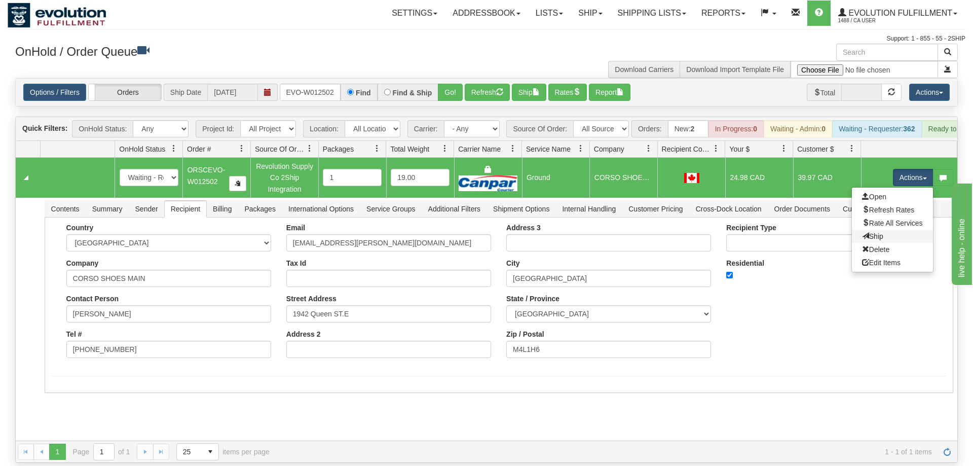
click at [907, 230] on link "Ship" at bounding box center [892, 236] width 81 height 13
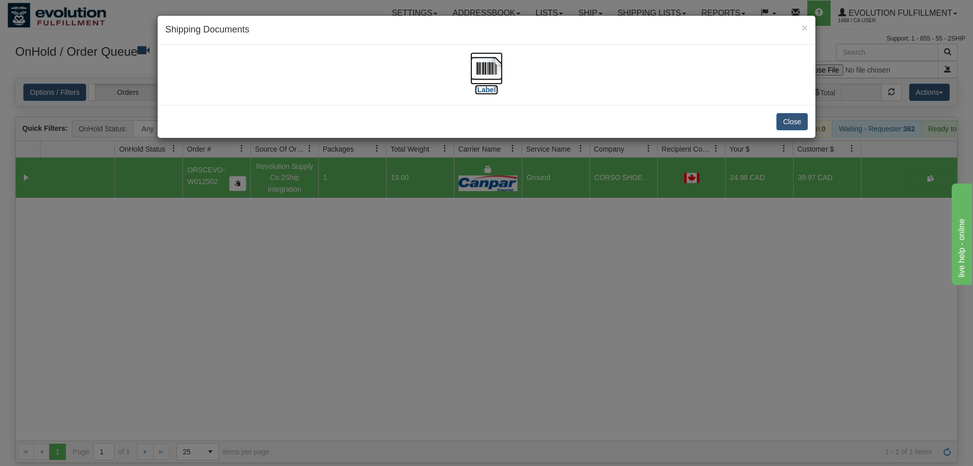
click at [482, 76] on img at bounding box center [486, 68] width 32 height 32
click at [333, 321] on div "× Shipping Documents [Label] Close" at bounding box center [486, 233] width 973 height 466
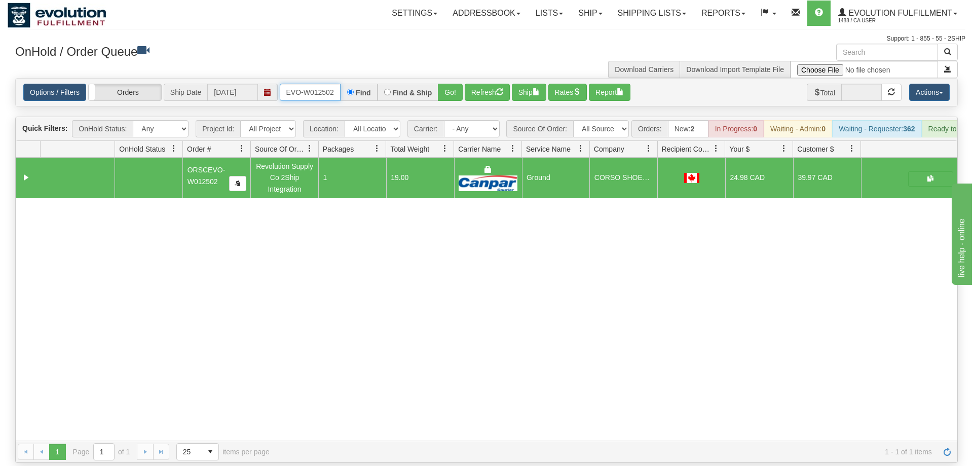
click at [313, 84] on input "oRSCEVO-W012502" at bounding box center [310, 92] width 61 height 17
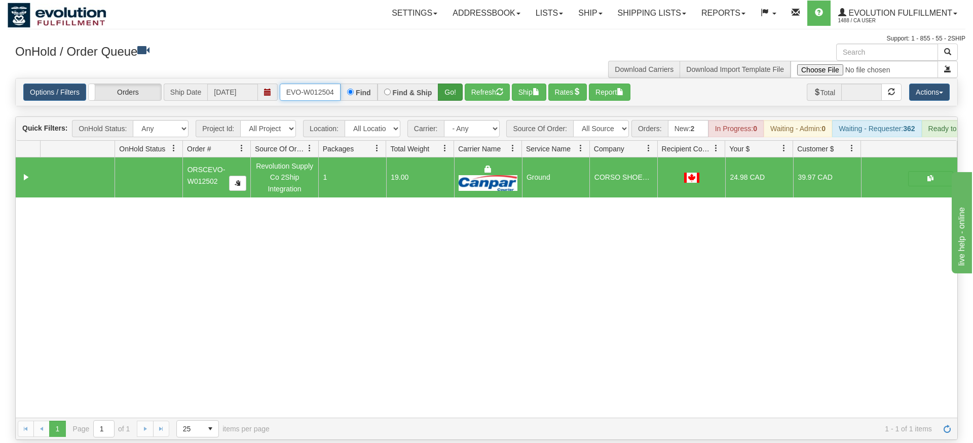
type input "ORSCEVO-W012504"
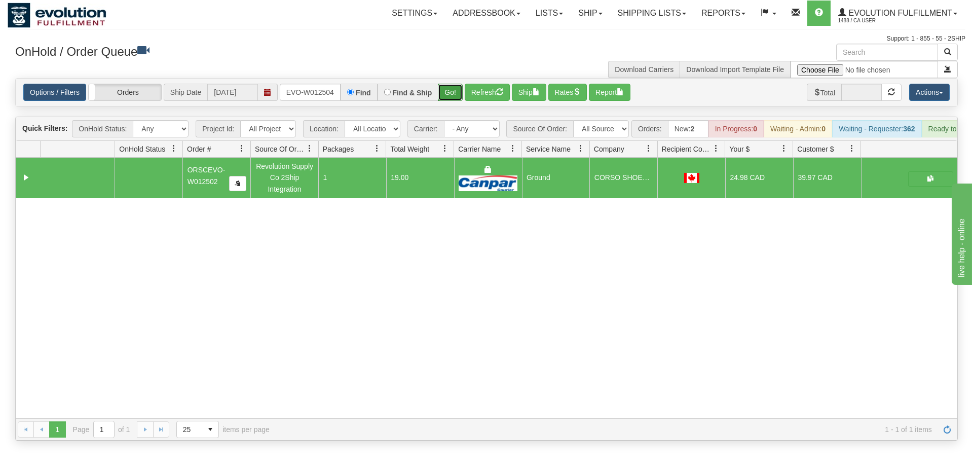
click at [453, 95] on div "Is equal to Is not equal to Contains Does not contains CAD USD EUR ZAR [PERSON_…" at bounding box center [487, 259] width 958 height 362
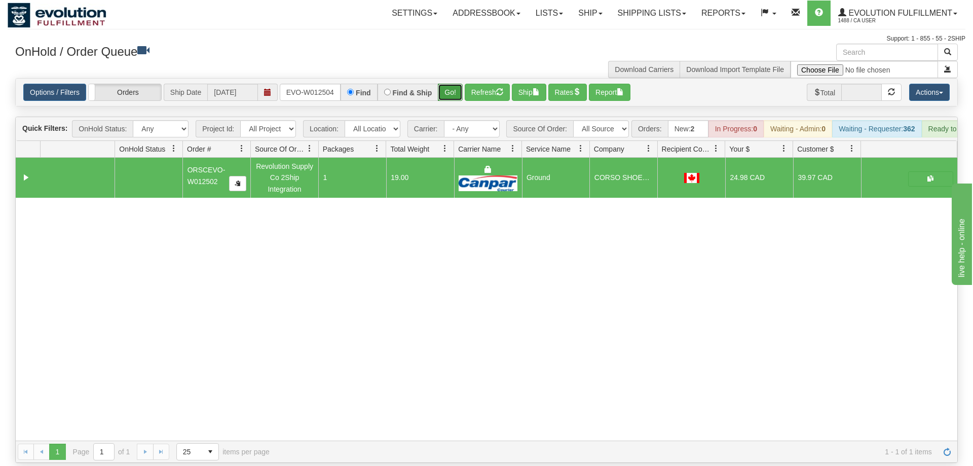
click at [450, 84] on button "Go!" at bounding box center [450, 92] width 25 height 17
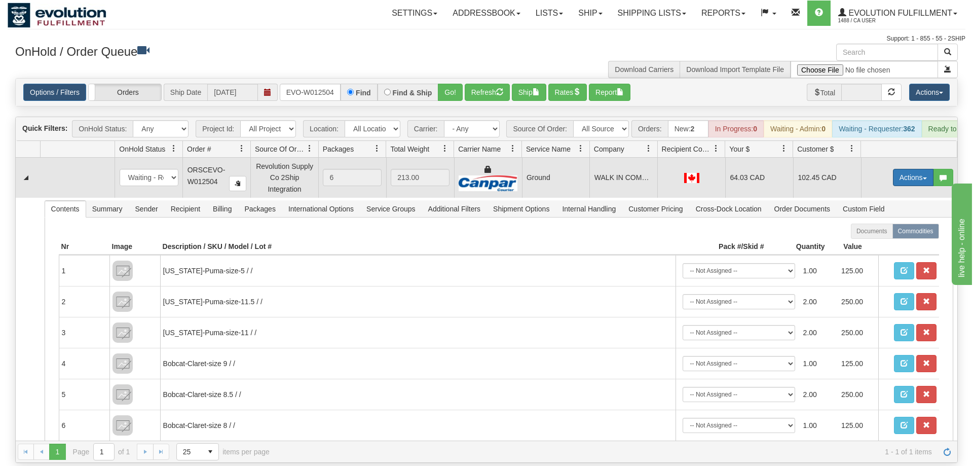
click at [899, 169] on button "Actions" at bounding box center [913, 177] width 41 height 17
click at [884, 230] on link "Ship" at bounding box center [892, 236] width 81 height 13
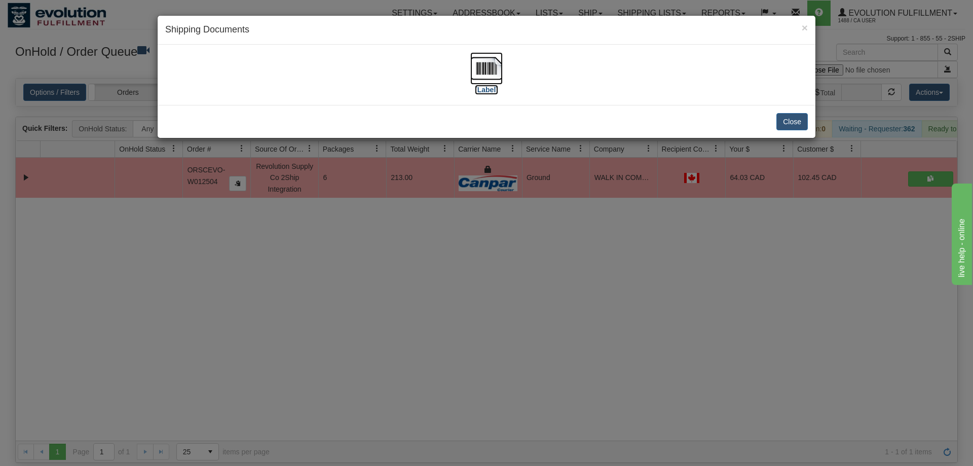
click at [495, 70] on img at bounding box center [486, 68] width 32 height 32
click at [378, 240] on div "× Shipping Documents [Label] Close" at bounding box center [486, 233] width 973 height 466
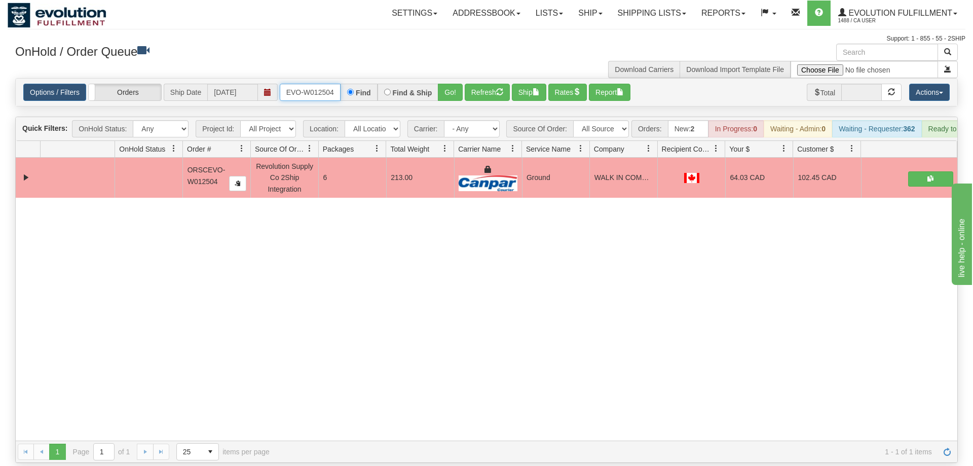
click at [313, 84] on input "ORSCEVO-W012504" at bounding box center [310, 92] width 61 height 17
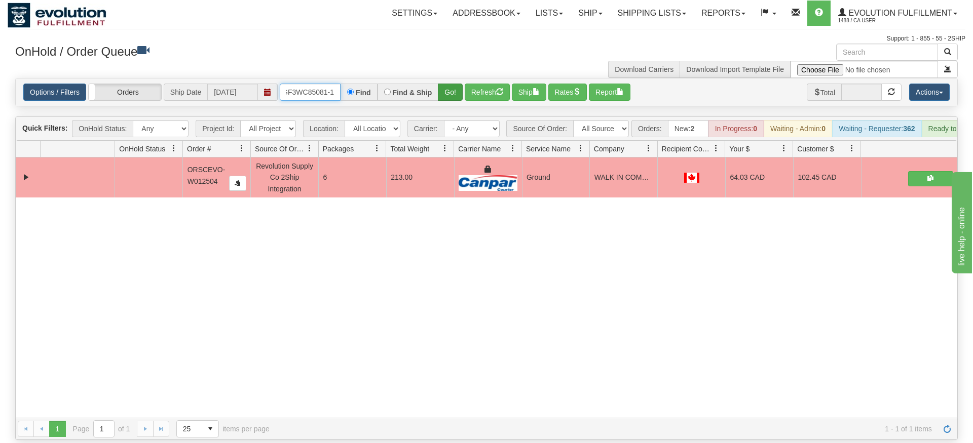
type input "OGF3WC85081-1"
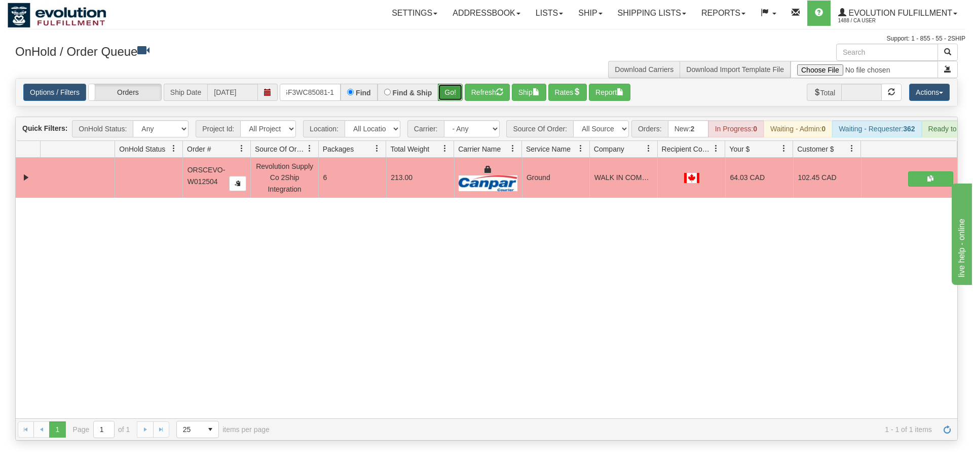
click at [446, 95] on div "Is equal to Is not equal to Contains Does not contains CAD USD EUR ZAR [PERSON_…" at bounding box center [487, 259] width 958 height 362
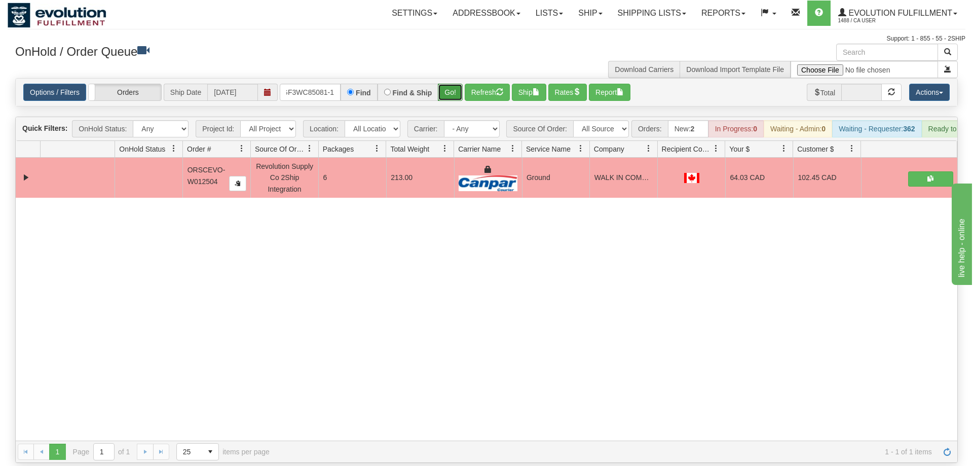
click at [444, 84] on button "Go!" at bounding box center [450, 92] width 25 height 17
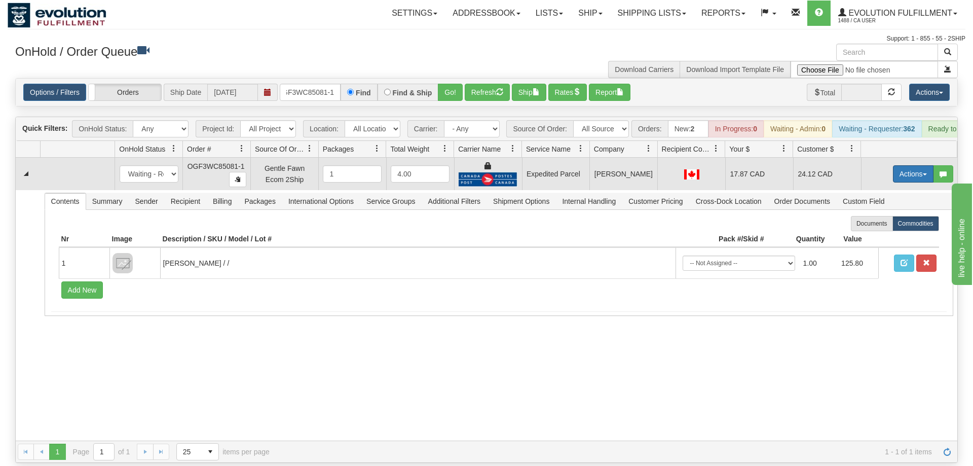
click at [915, 165] on button "Actions" at bounding box center [913, 173] width 41 height 17
click at [887, 226] on link "Ship" at bounding box center [892, 232] width 81 height 13
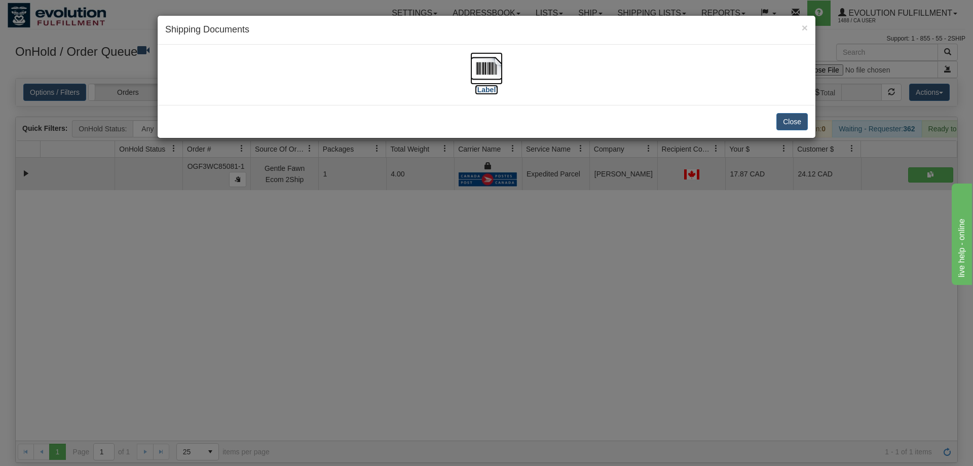
click at [486, 67] on img at bounding box center [486, 68] width 32 height 32
click at [311, 294] on div "× Shipping Documents [Label] Close" at bounding box center [486, 233] width 973 height 466
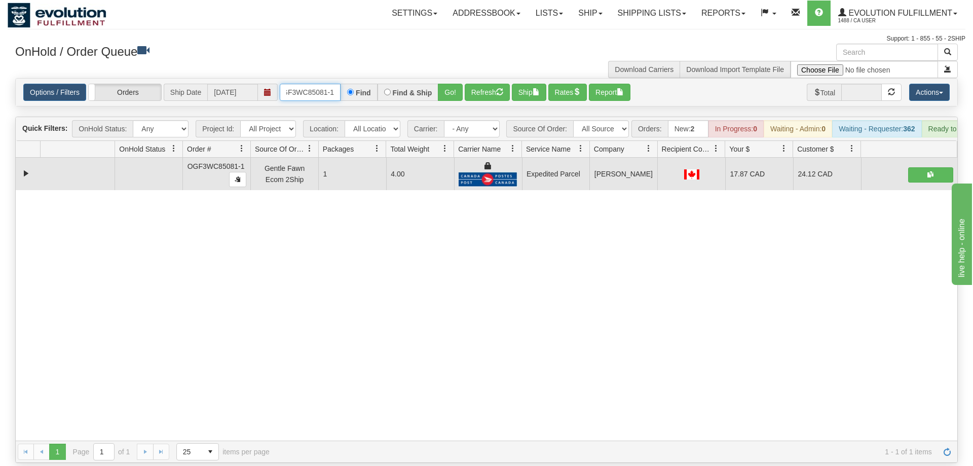
click at [312, 84] on input "OGF3WC85081-1" at bounding box center [310, 92] width 61 height 17
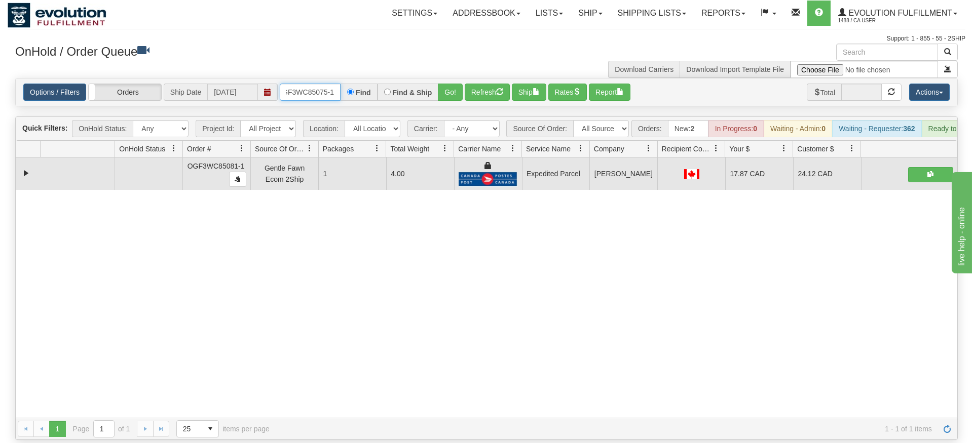
type input "OGF3WC85075-1"
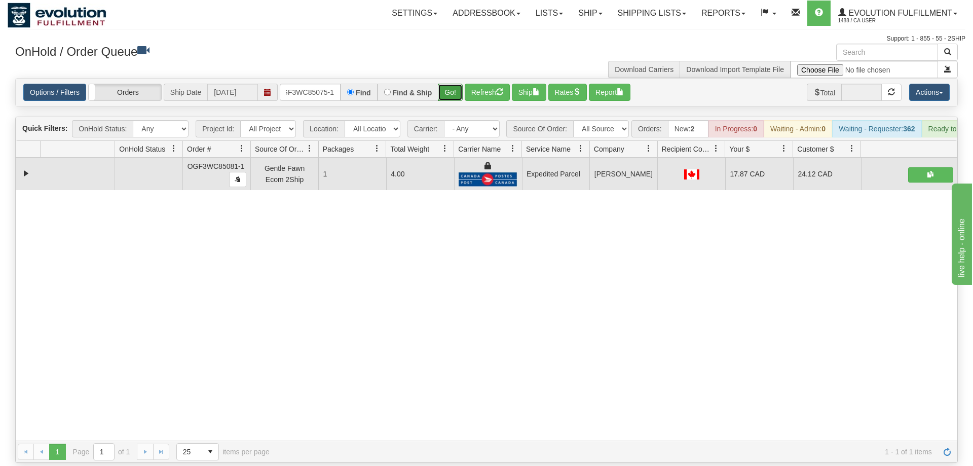
click at [452, 84] on button "Go!" at bounding box center [450, 92] width 25 height 17
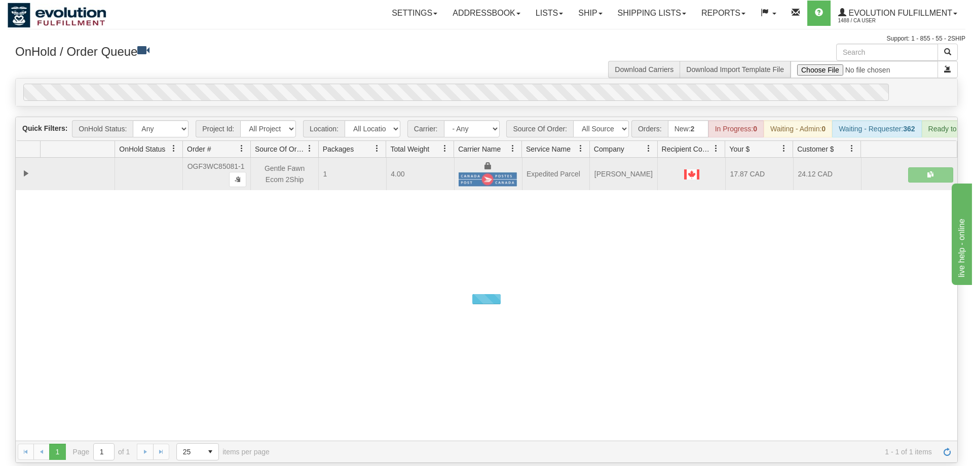
click at [452, 84] on div "0" at bounding box center [456, 92] width 866 height 17
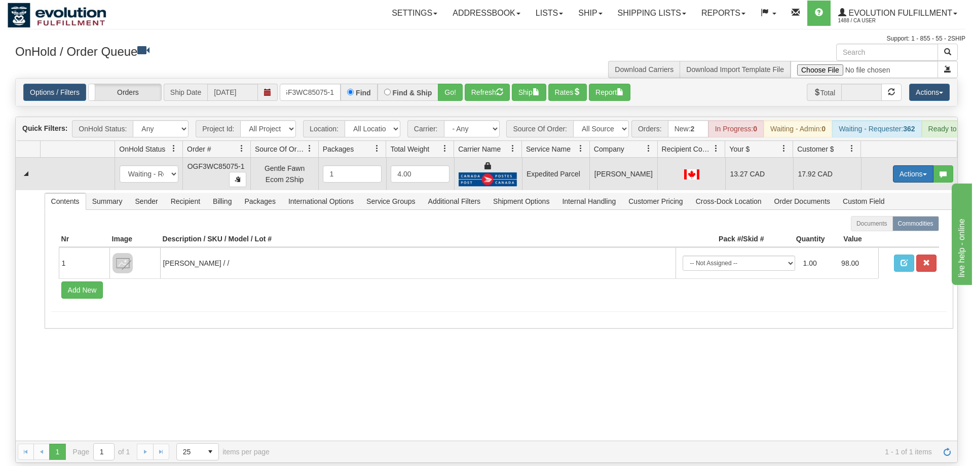
click at [905, 165] on button "Actions" at bounding box center [913, 173] width 41 height 17
click at [869, 229] on span "Ship" at bounding box center [872, 233] width 21 height 8
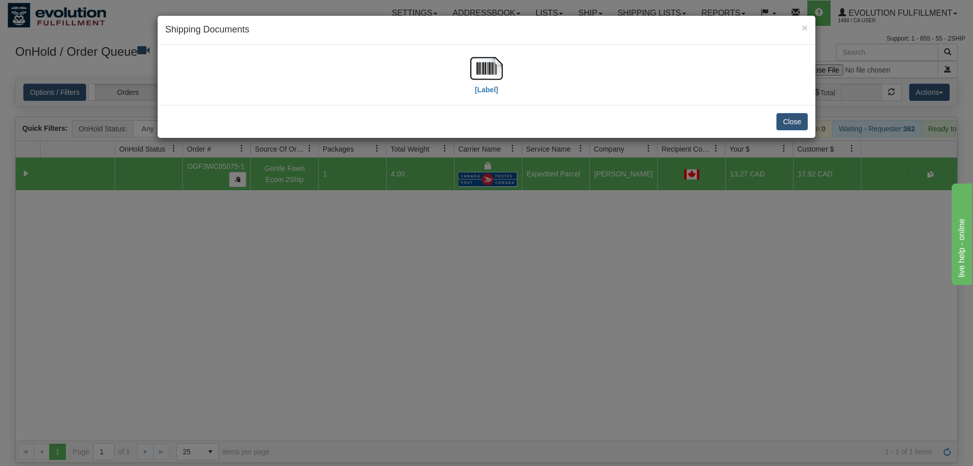
click at [451, 449] on div "× Shipping Documents [Label] Close" at bounding box center [486, 233] width 973 height 466
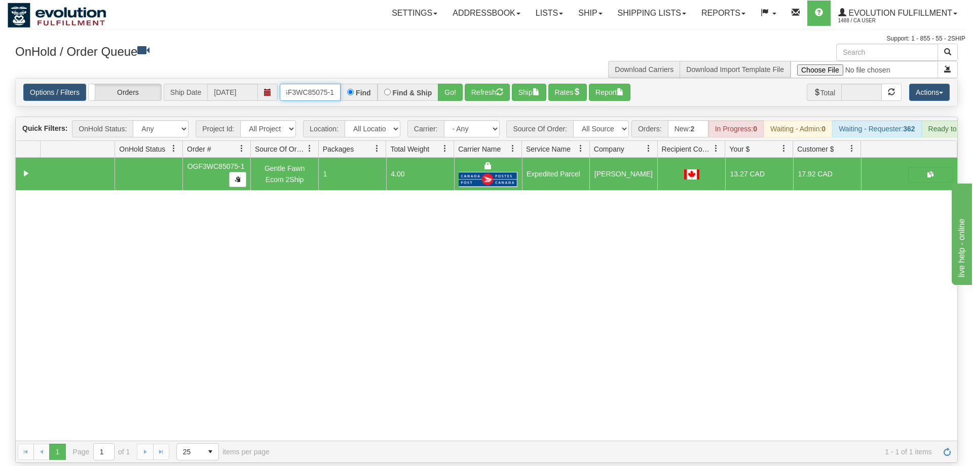
click at [321, 84] on input "OGF3WC85075-1" at bounding box center [310, 92] width 61 height 17
click at [928, 171] on span "button" at bounding box center [930, 174] width 6 height 6
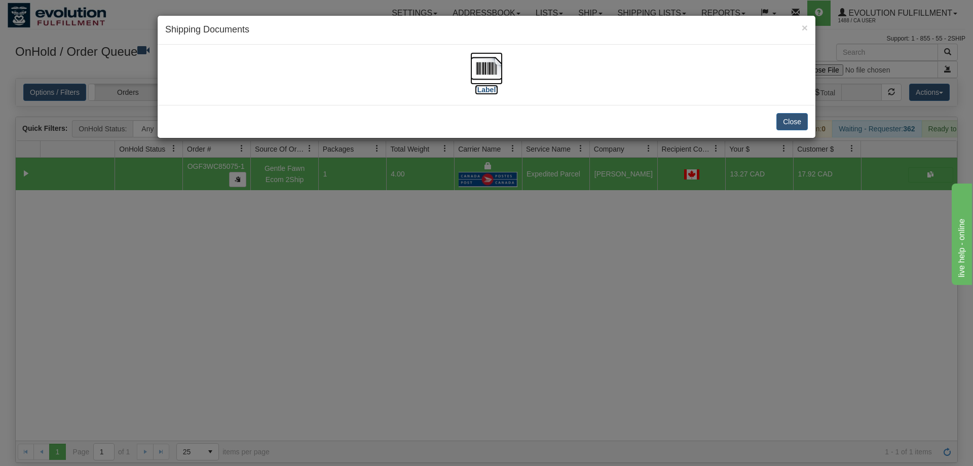
click at [493, 68] on img at bounding box center [486, 68] width 32 height 32
drag, startPoint x: 380, startPoint y: 271, endPoint x: 356, endPoint y: 122, distance: 150.3
click at [380, 269] on div "× Shipping Documents [Label] Close" at bounding box center [486, 233] width 973 height 466
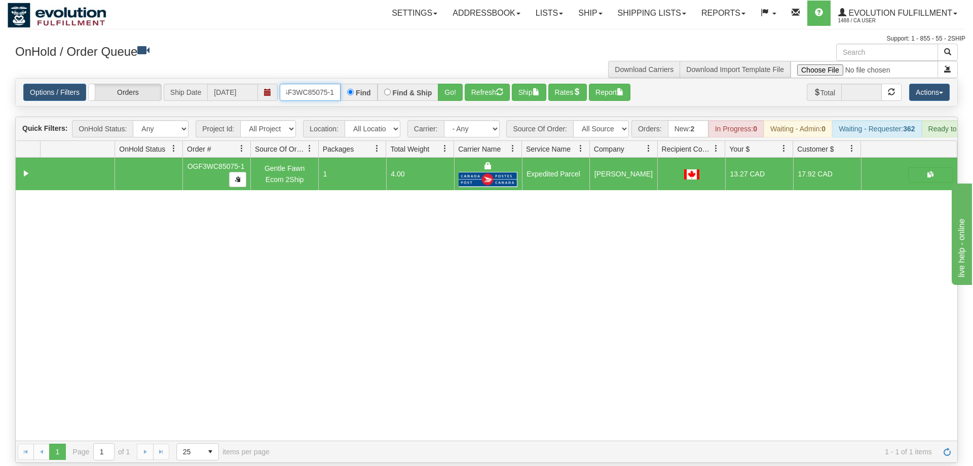
click at [324, 85] on input "OGF3WC85075-1" at bounding box center [310, 92] width 61 height 17
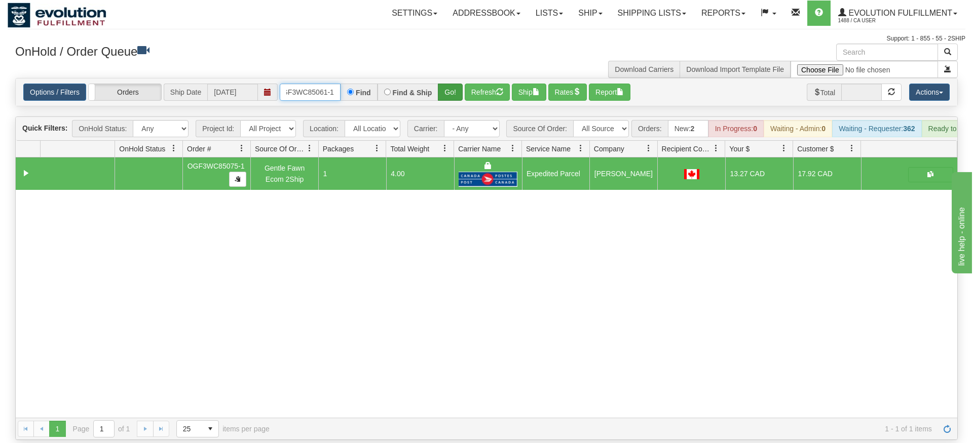
type input "oGF3WC85061-1"
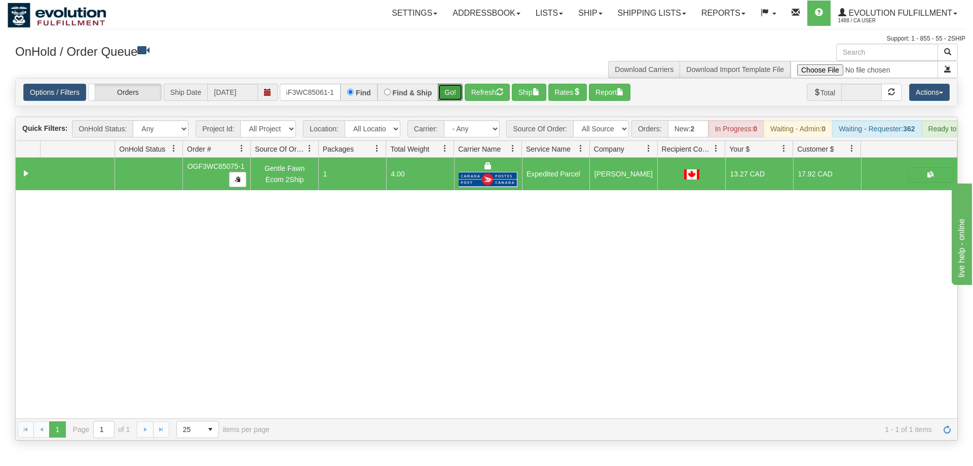
drag, startPoint x: 449, startPoint y: 78, endPoint x: 449, endPoint y: 93, distance: 15.7
click at [449, 96] on div "Is equal to Is not equal to Contains Does not contains CAD USD EUR ZAR [PERSON_…" at bounding box center [487, 259] width 958 height 362
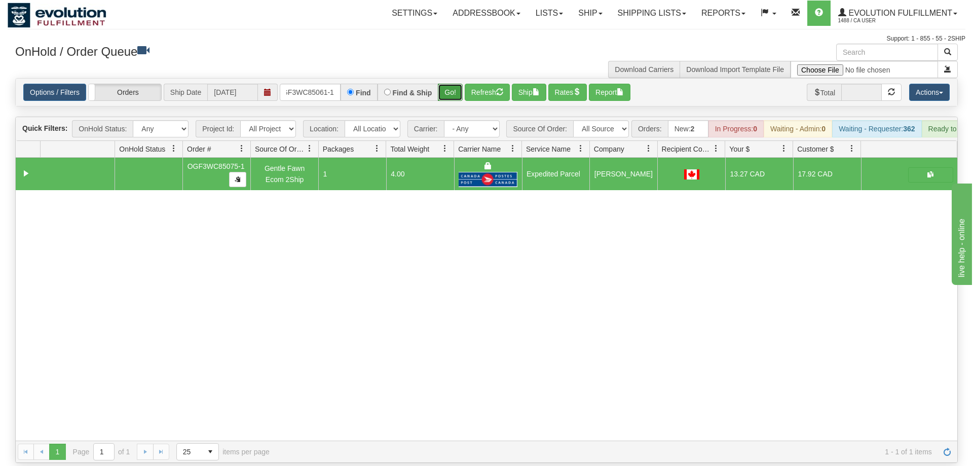
click at [448, 84] on button "Go!" at bounding box center [450, 92] width 25 height 17
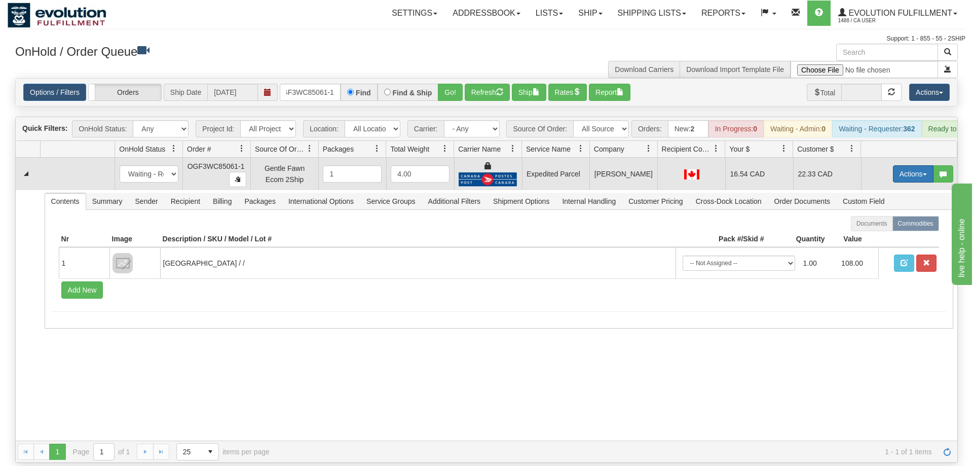
click at [908, 165] on button "Actions" at bounding box center [913, 173] width 41 height 17
click at [884, 226] on link "Ship" at bounding box center [892, 232] width 81 height 13
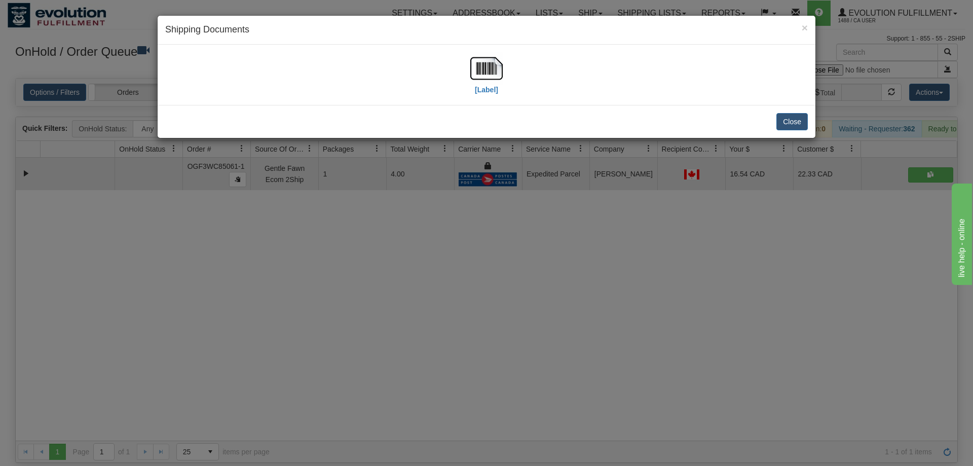
click at [48, 354] on div "× Shipping Documents [Label] Close" at bounding box center [486, 233] width 973 height 466
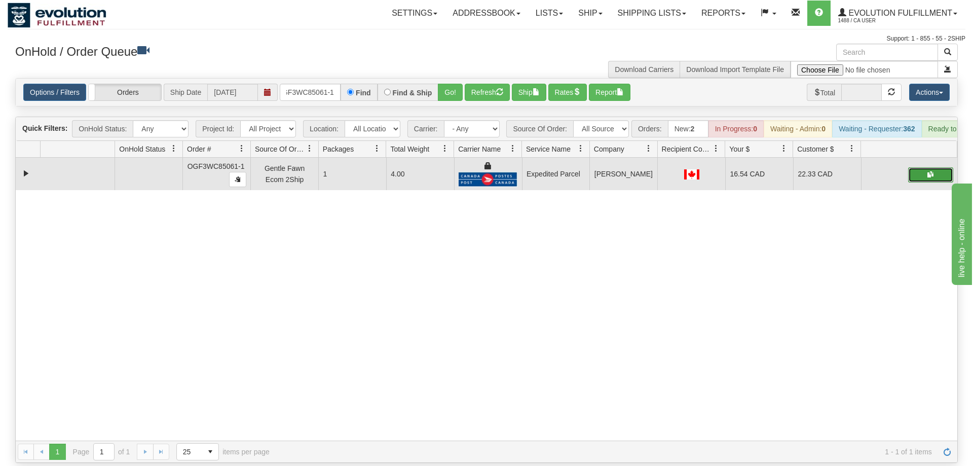
click at [919, 167] on button "button" at bounding box center [930, 174] width 45 height 15
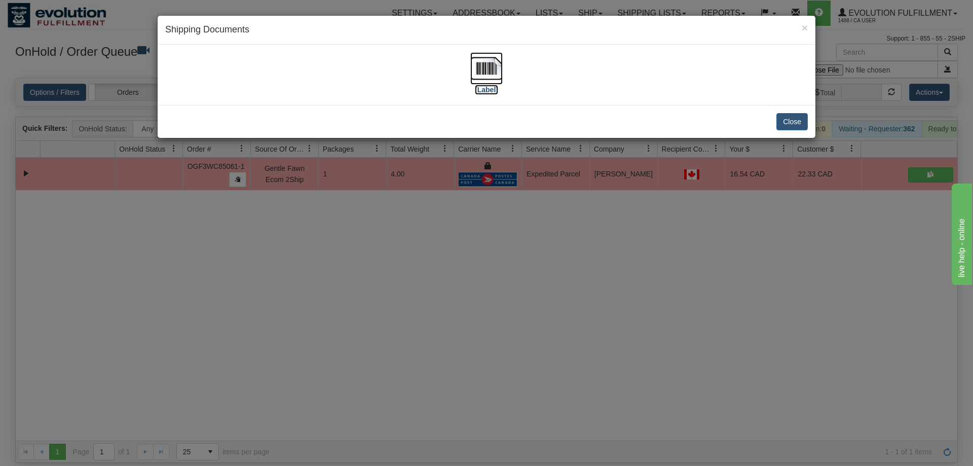
click at [493, 83] on img at bounding box center [486, 68] width 32 height 32
click at [412, 317] on div "× Shipping Documents [Label] Close" at bounding box center [486, 233] width 973 height 466
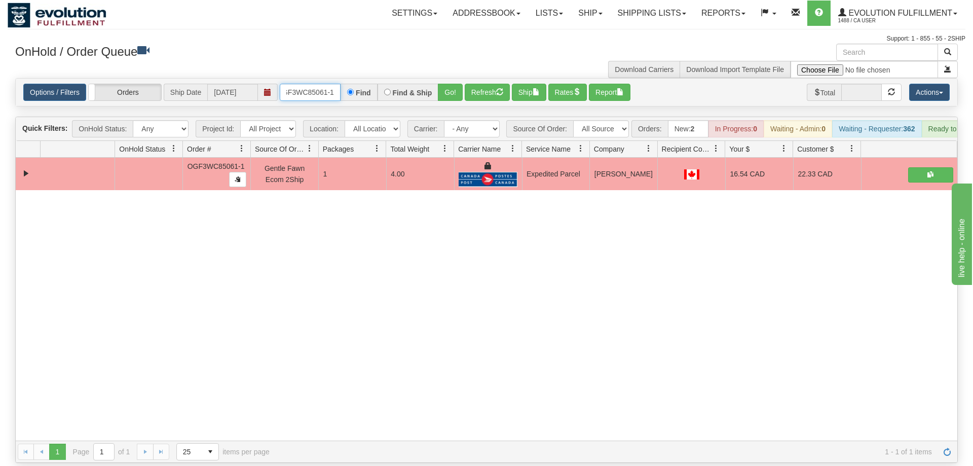
click at [305, 84] on input "oGF3WC85061-1" at bounding box center [310, 92] width 61 height 17
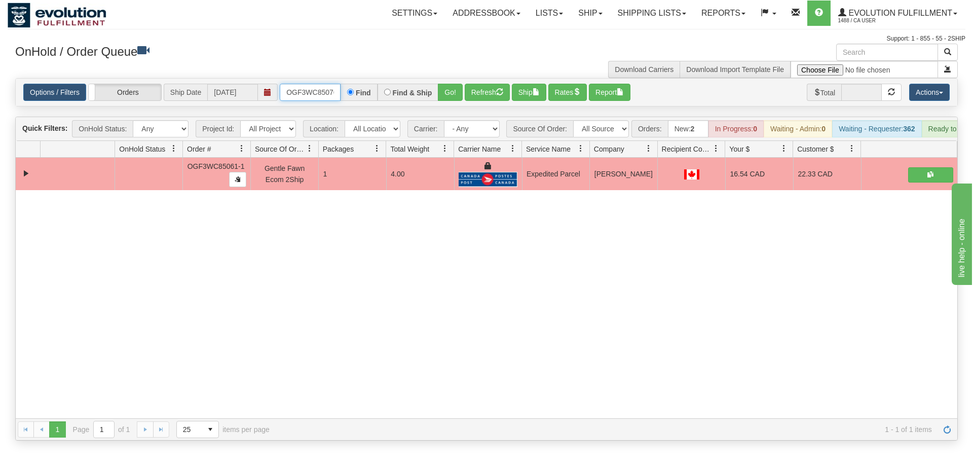
scroll to position [0, 10]
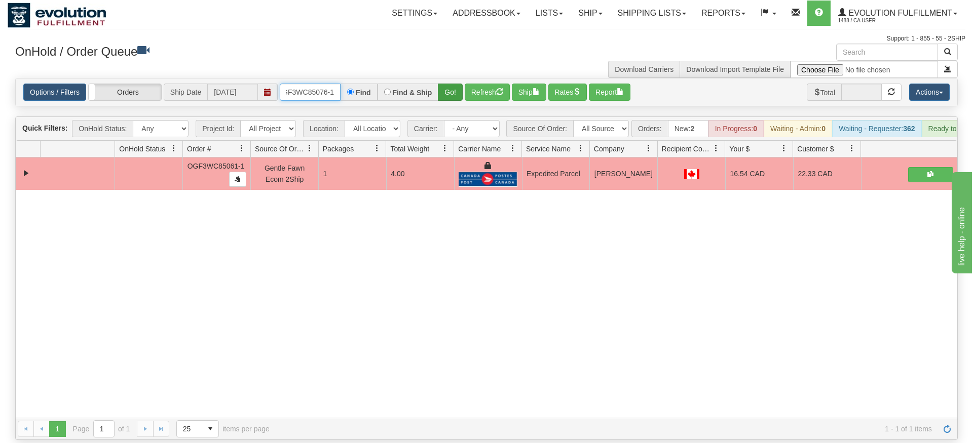
type input "OGF3WC85076-1"
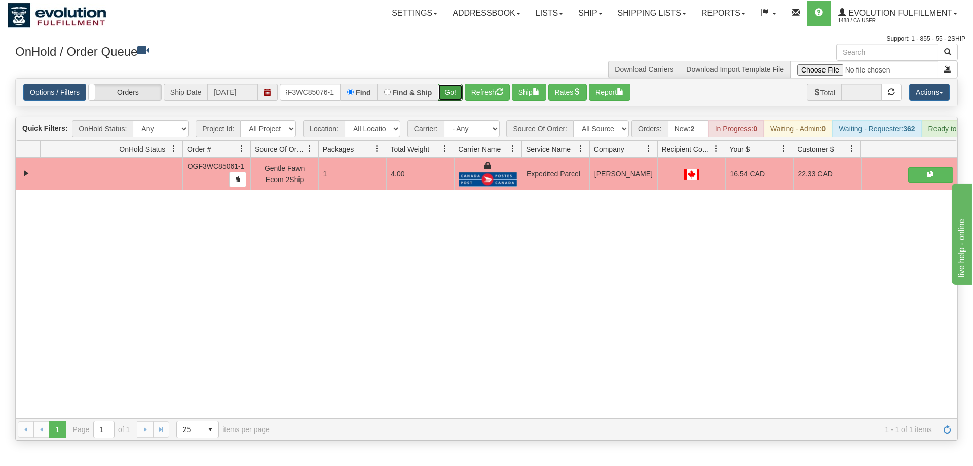
drag, startPoint x: 439, startPoint y: 72, endPoint x: 440, endPoint y: 94, distance: 21.3
click at [440, 94] on div "Is equal to Is not equal to Contains Does not contains CAD USD EUR ZAR [PERSON_…" at bounding box center [487, 259] width 958 height 362
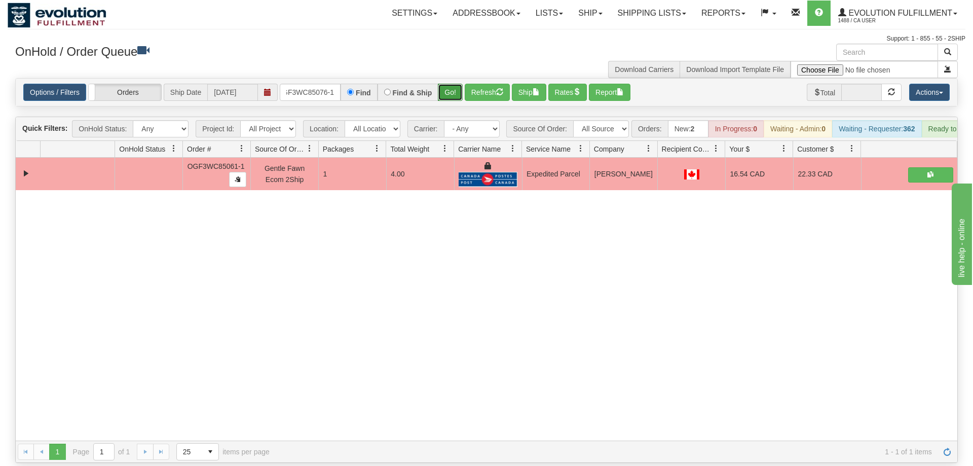
click at [450, 84] on button "Go!" at bounding box center [450, 92] width 25 height 17
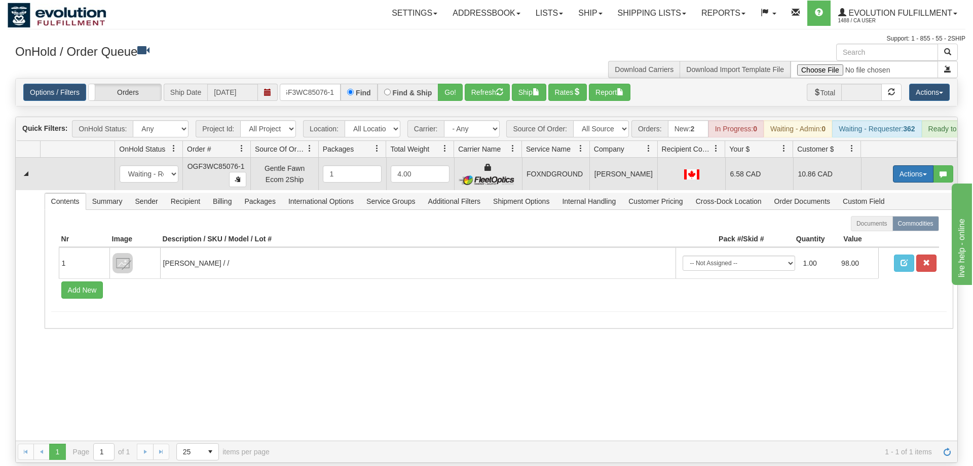
click at [904, 165] on button "Actions" at bounding box center [913, 173] width 41 height 17
click at [887, 226] on link "Ship" at bounding box center [892, 232] width 81 height 13
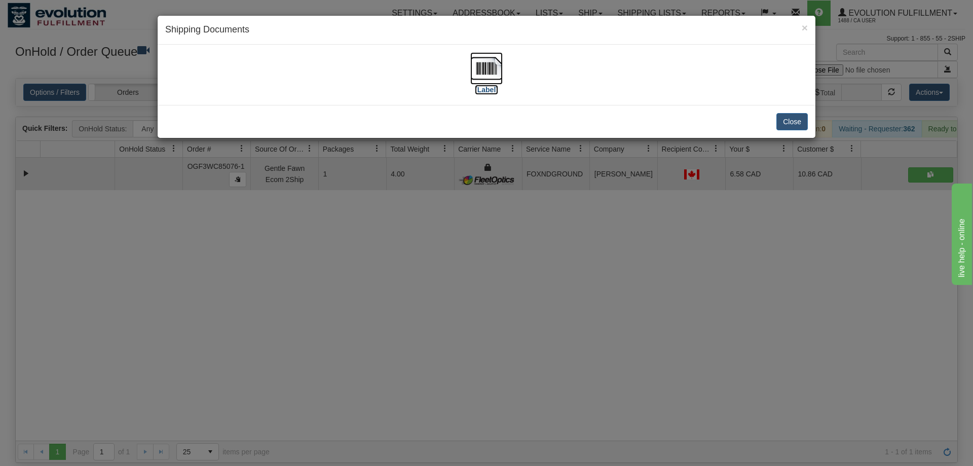
click at [475, 68] on img at bounding box center [486, 68] width 32 height 32
